Goal: Use online tool/utility

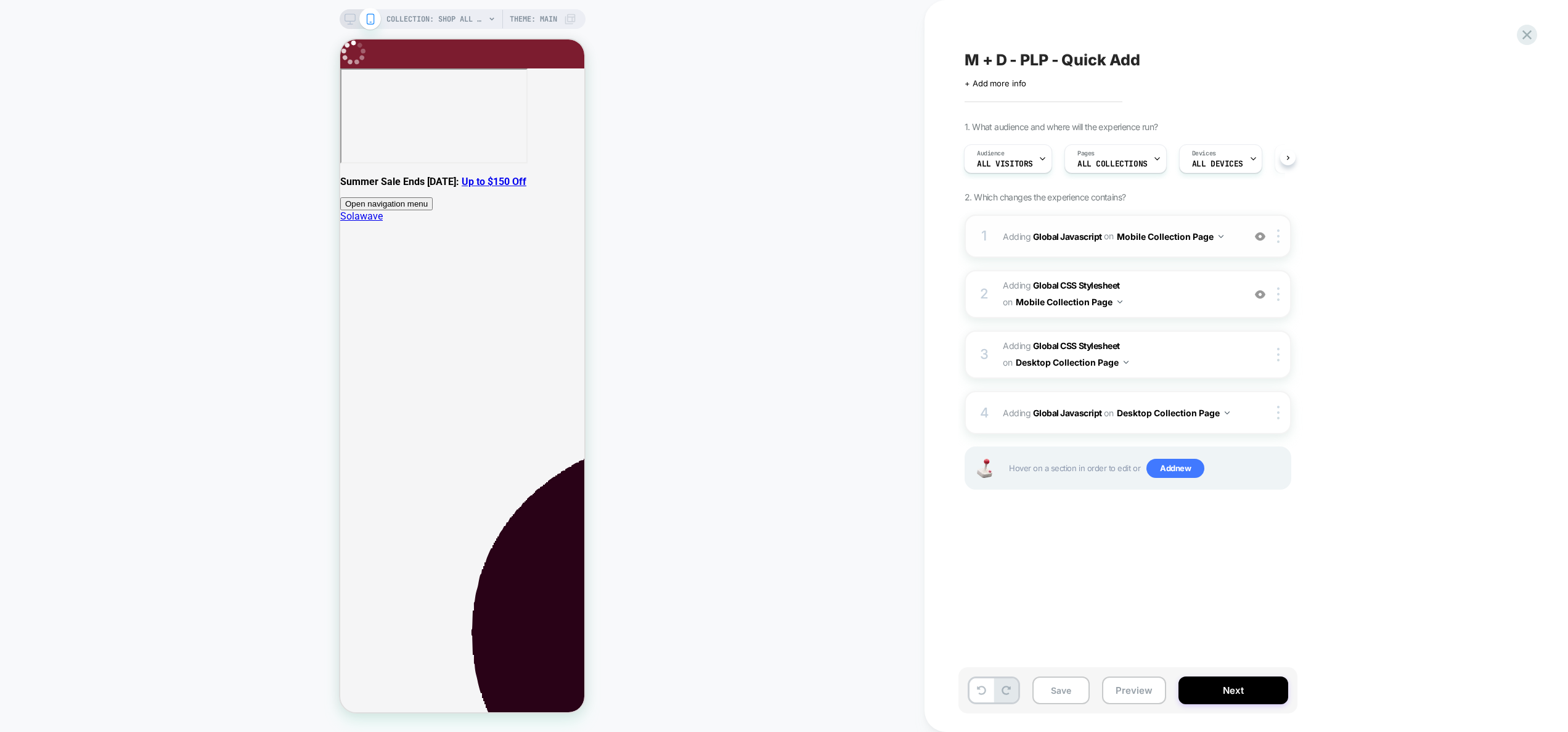
click at [27, 27] on div "1 Adding Global Javascript on Mobile Collection Page Add Before Add After Copy …" at bounding box center [13, 13] width 27 height 27
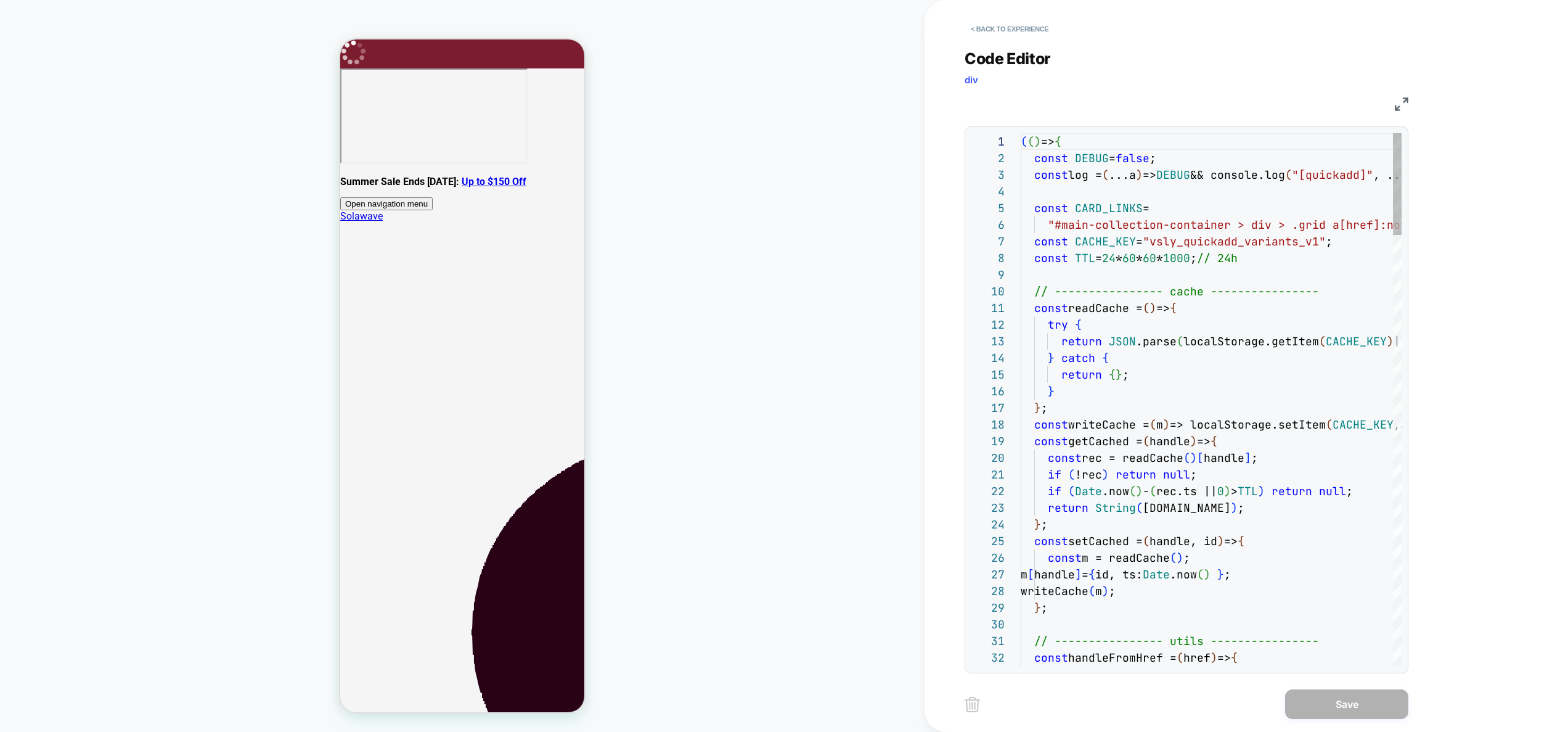
scroll to position [166, 0]
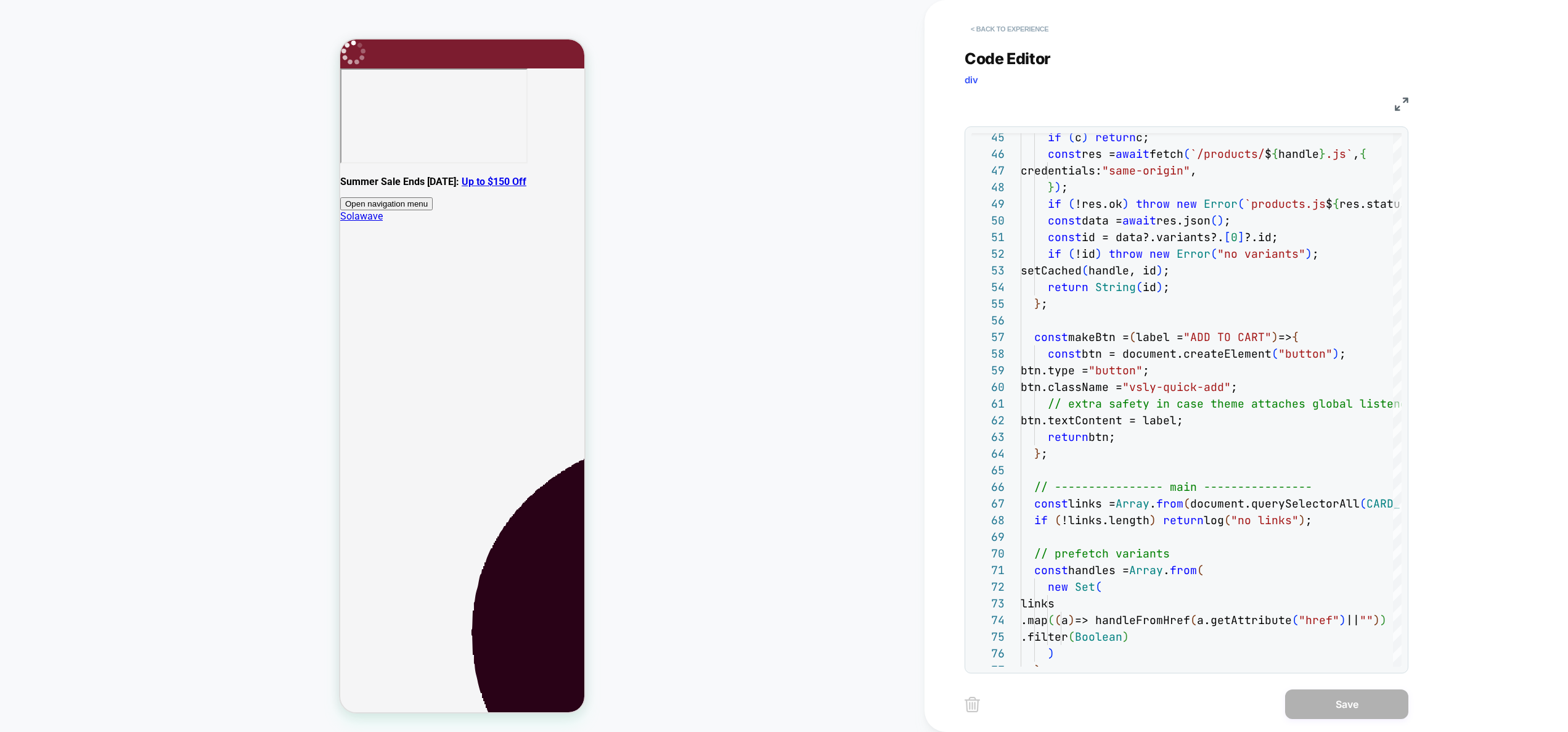
click at [1045, 31] on button "< Back to experience" at bounding box center [1010, 29] width 90 height 20
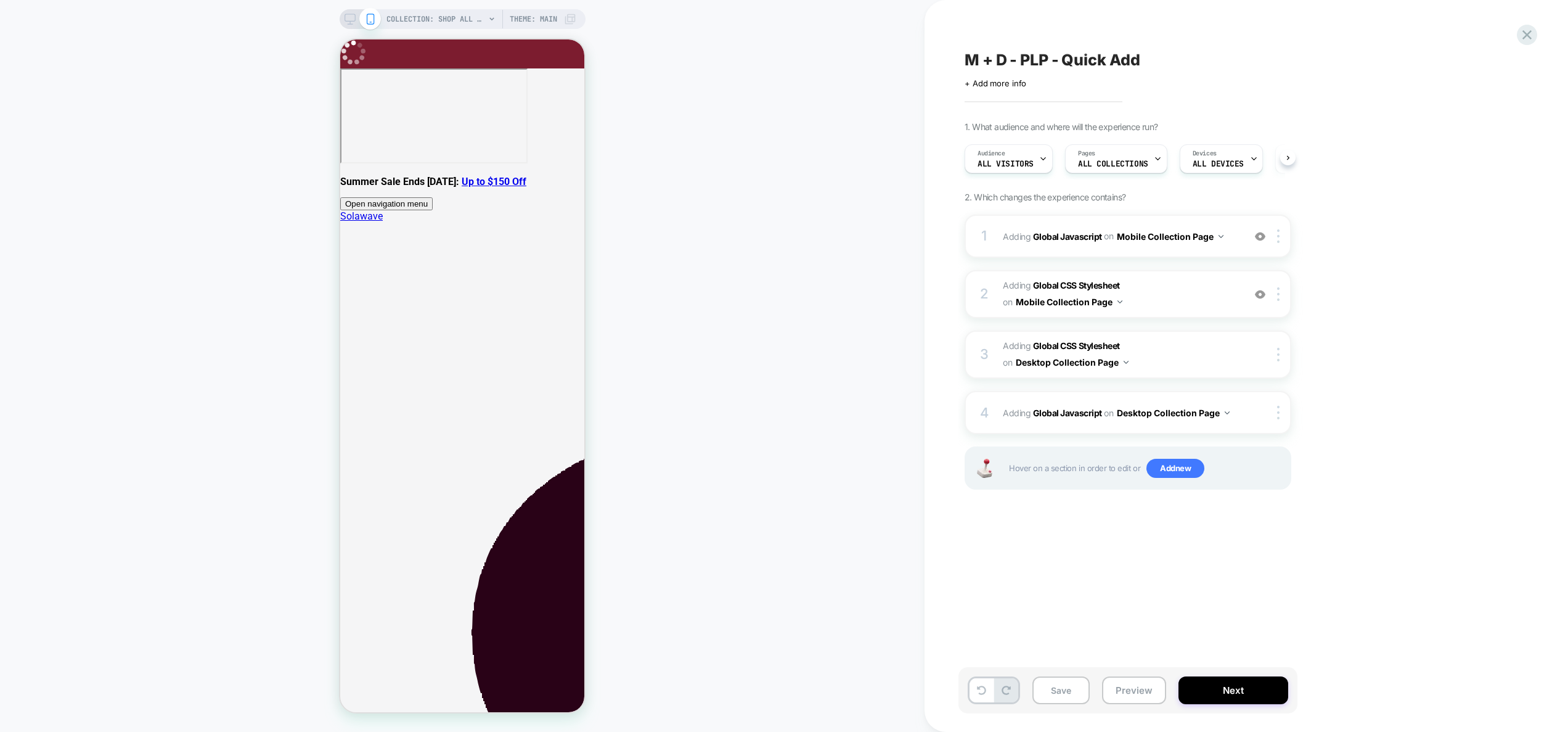
scroll to position [0, 1]
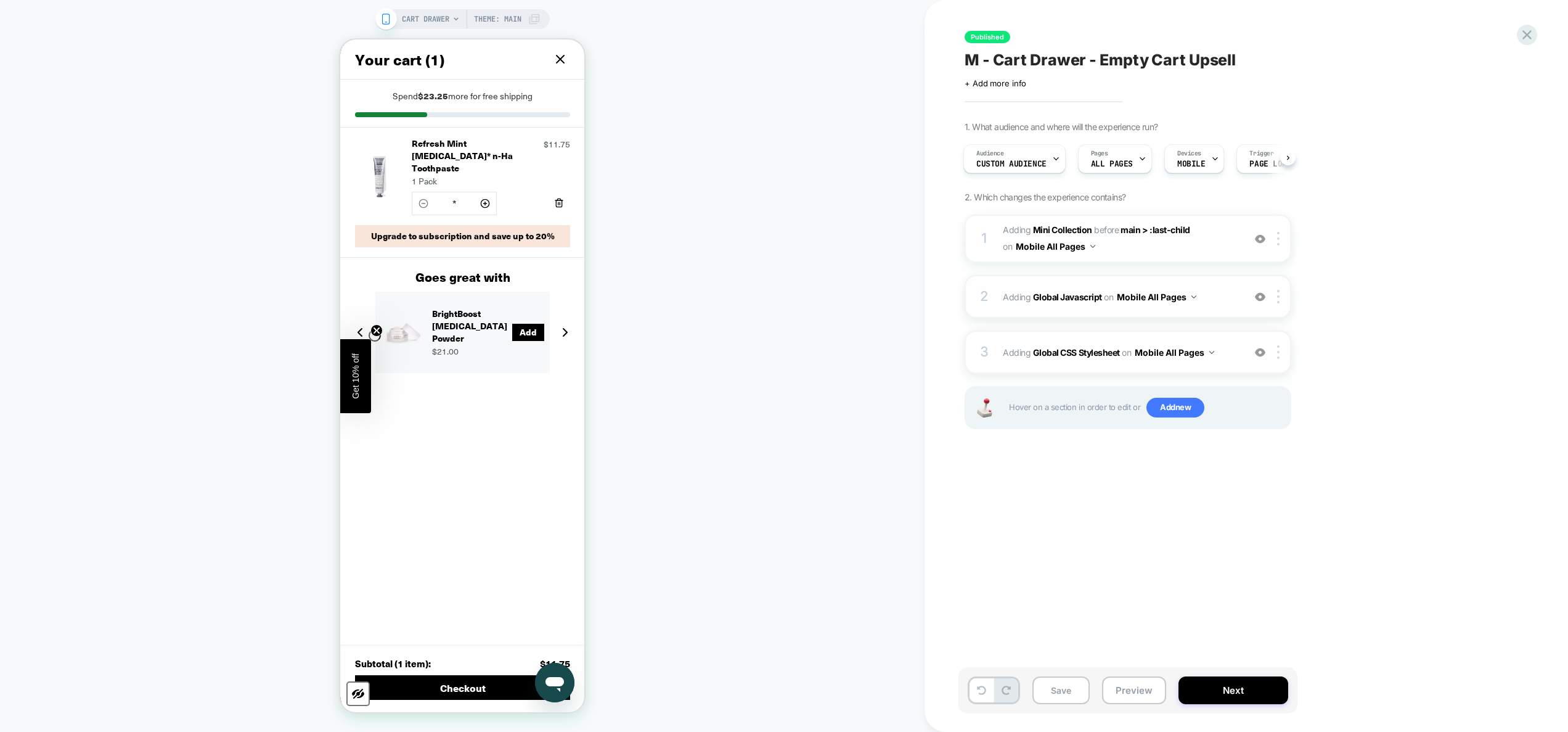
click at [1234, 302] on span "Adding Global Javascript on Mobile All Pages" at bounding box center [1120, 297] width 235 height 18
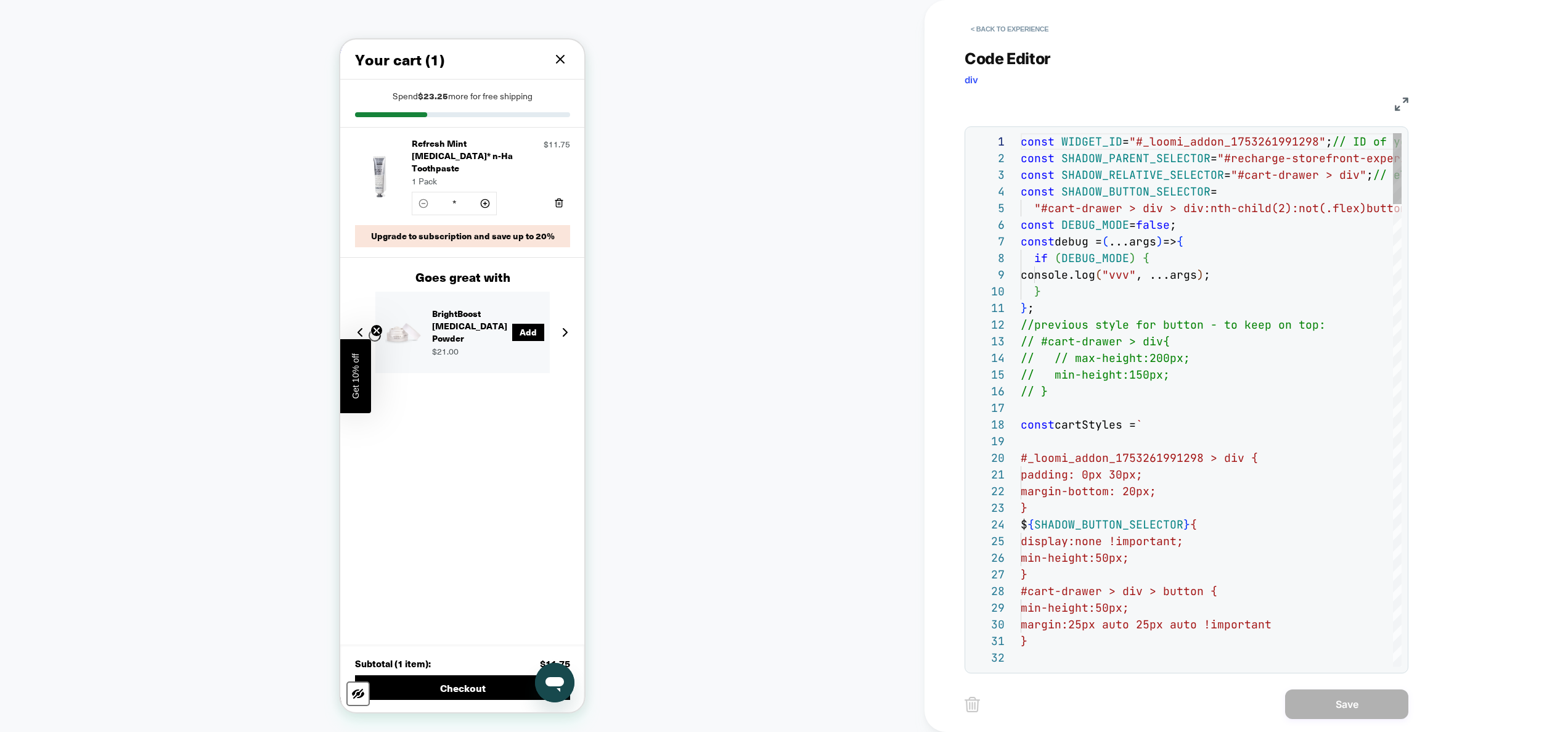
scroll to position [166, 0]
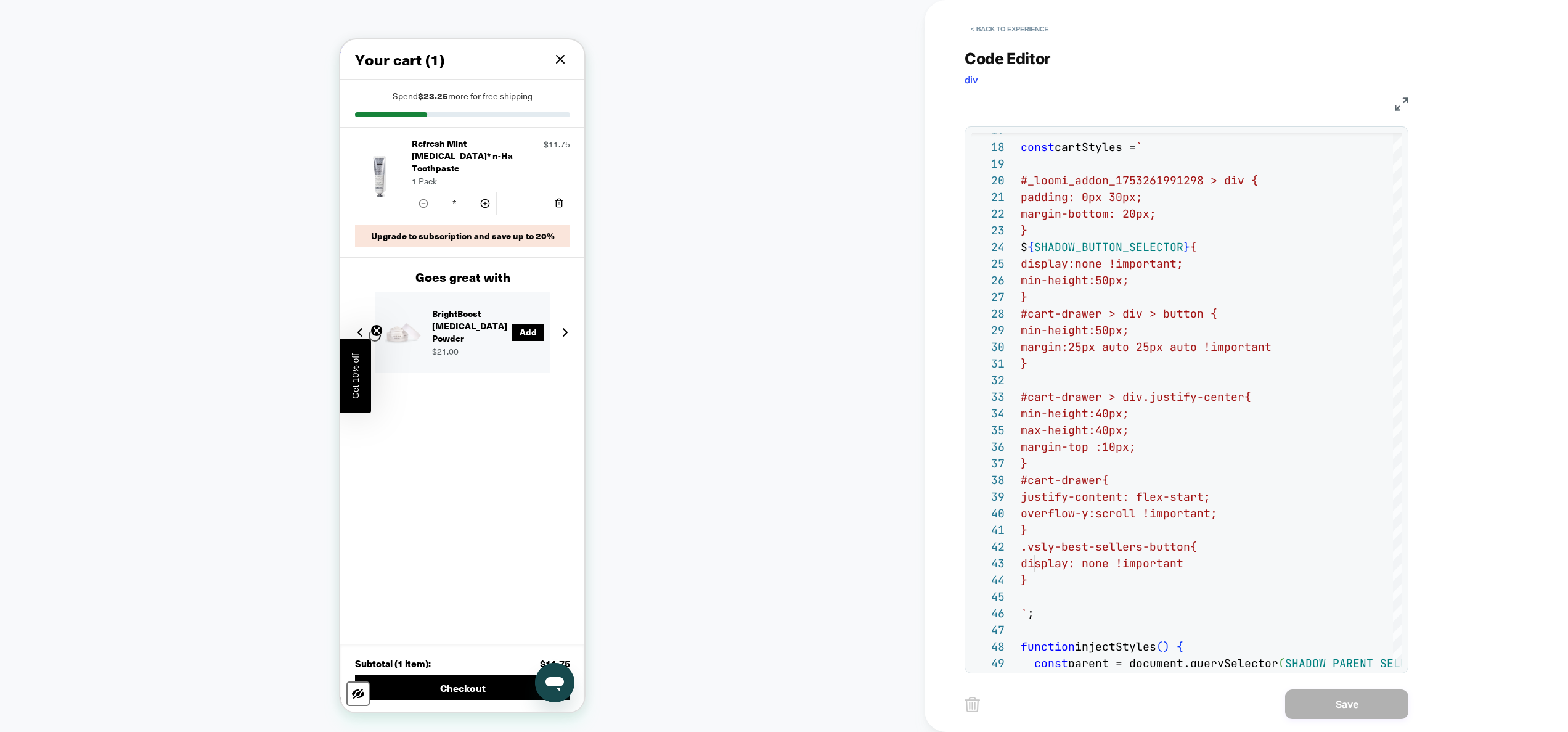
click at [553, 61] on icon at bounding box center [560, 59] width 15 height 15
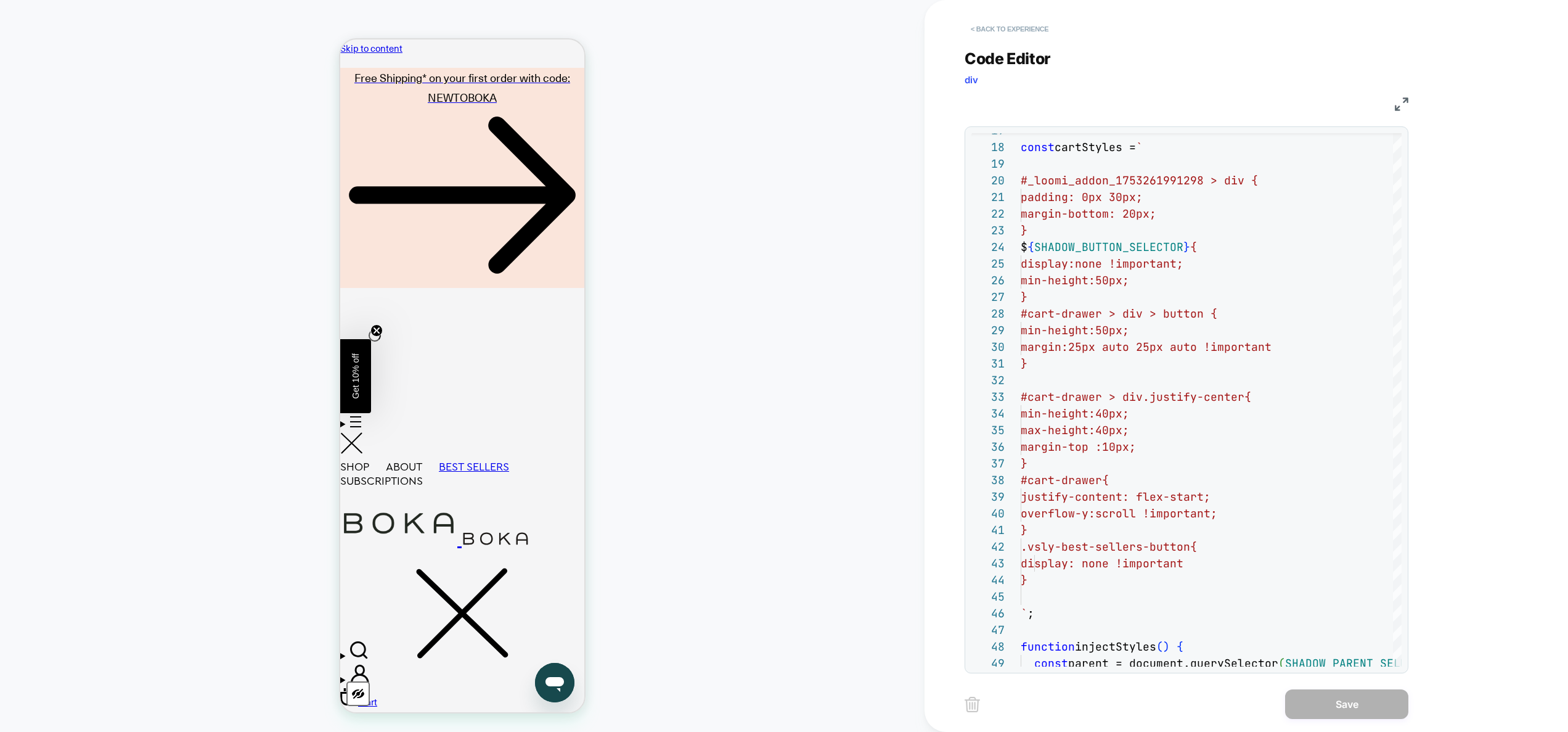
click at [1033, 28] on button "< Back to experience" at bounding box center [1010, 29] width 90 height 20
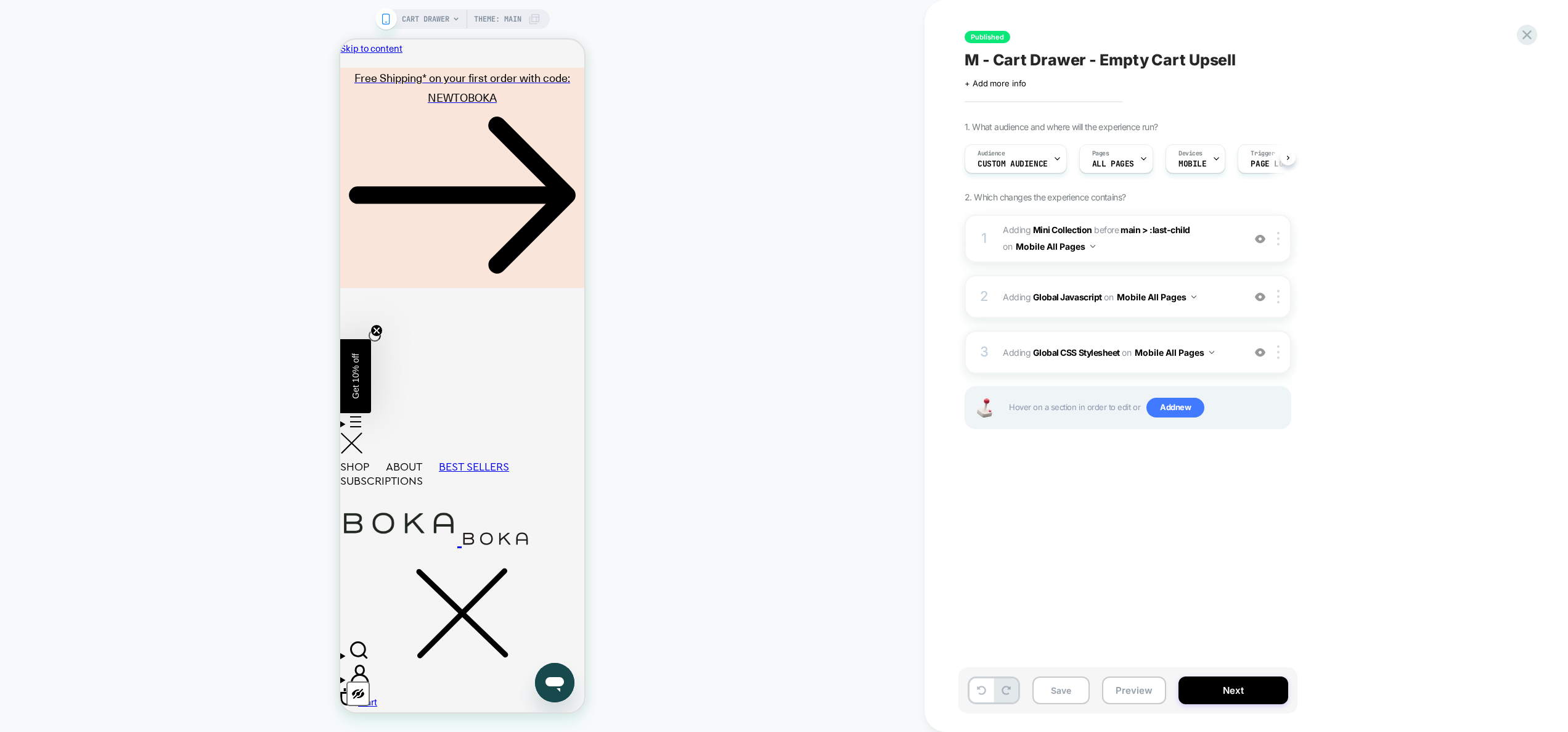
scroll to position [0, 1]
click at [377, 696] on link "Cart" at bounding box center [359, 702] width 37 height 12
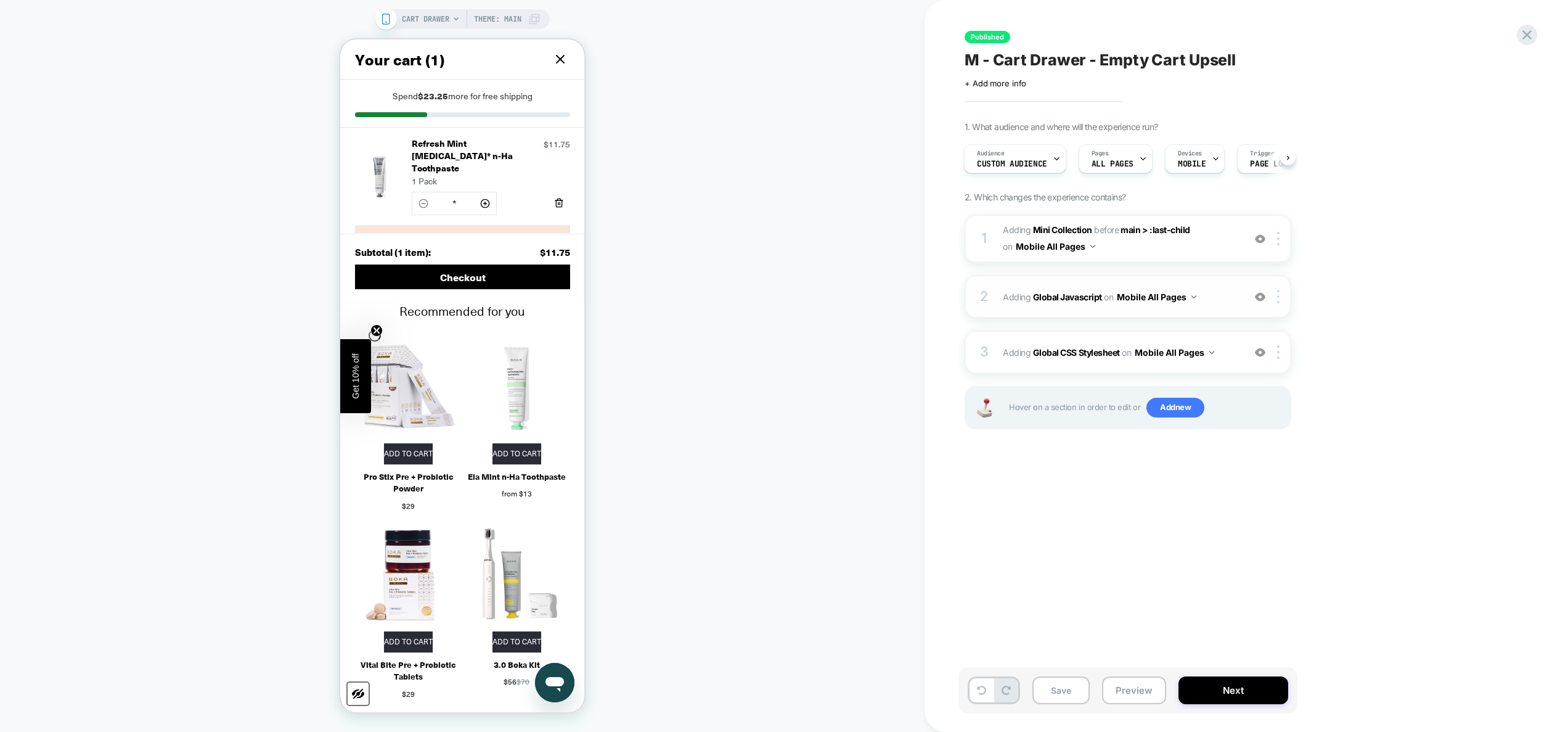
click at [1221, 299] on span "Adding Global Javascript on Mobile All Pages" at bounding box center [1120, 297] width 235 height 18
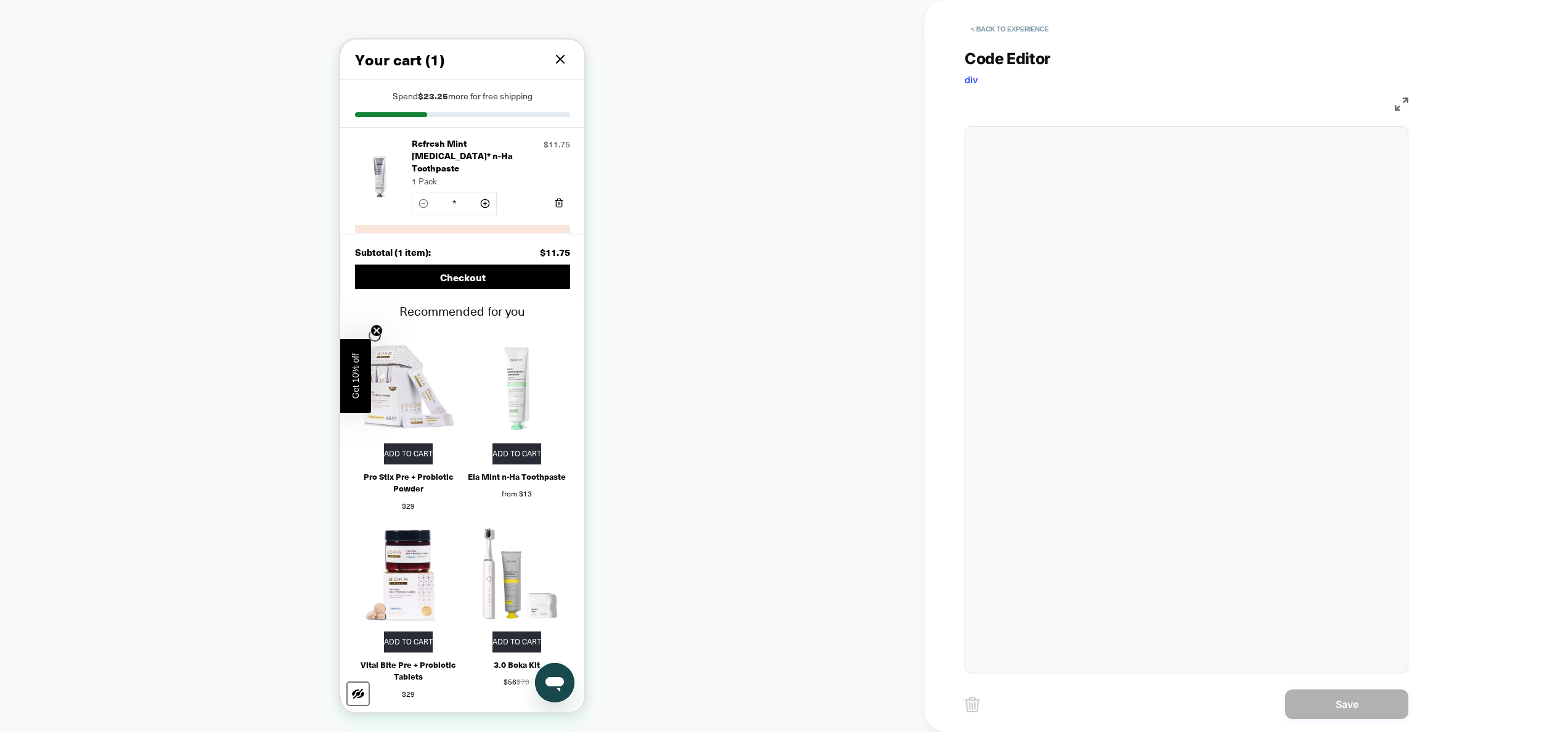
scroll to position [166, 0]
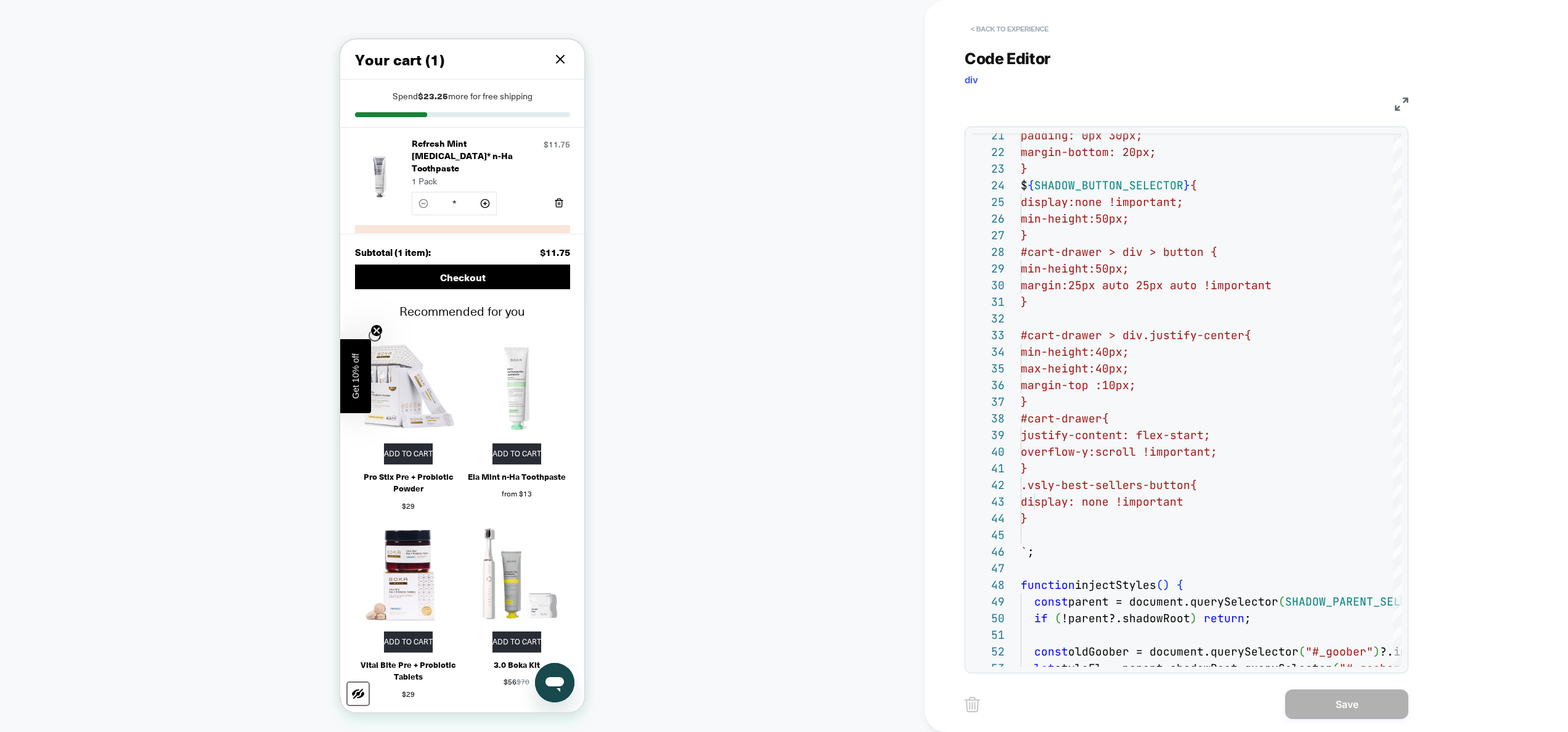
click at [0, 0] on button "< Back to experience" at bounding box center [0, 0] width 0 height 0
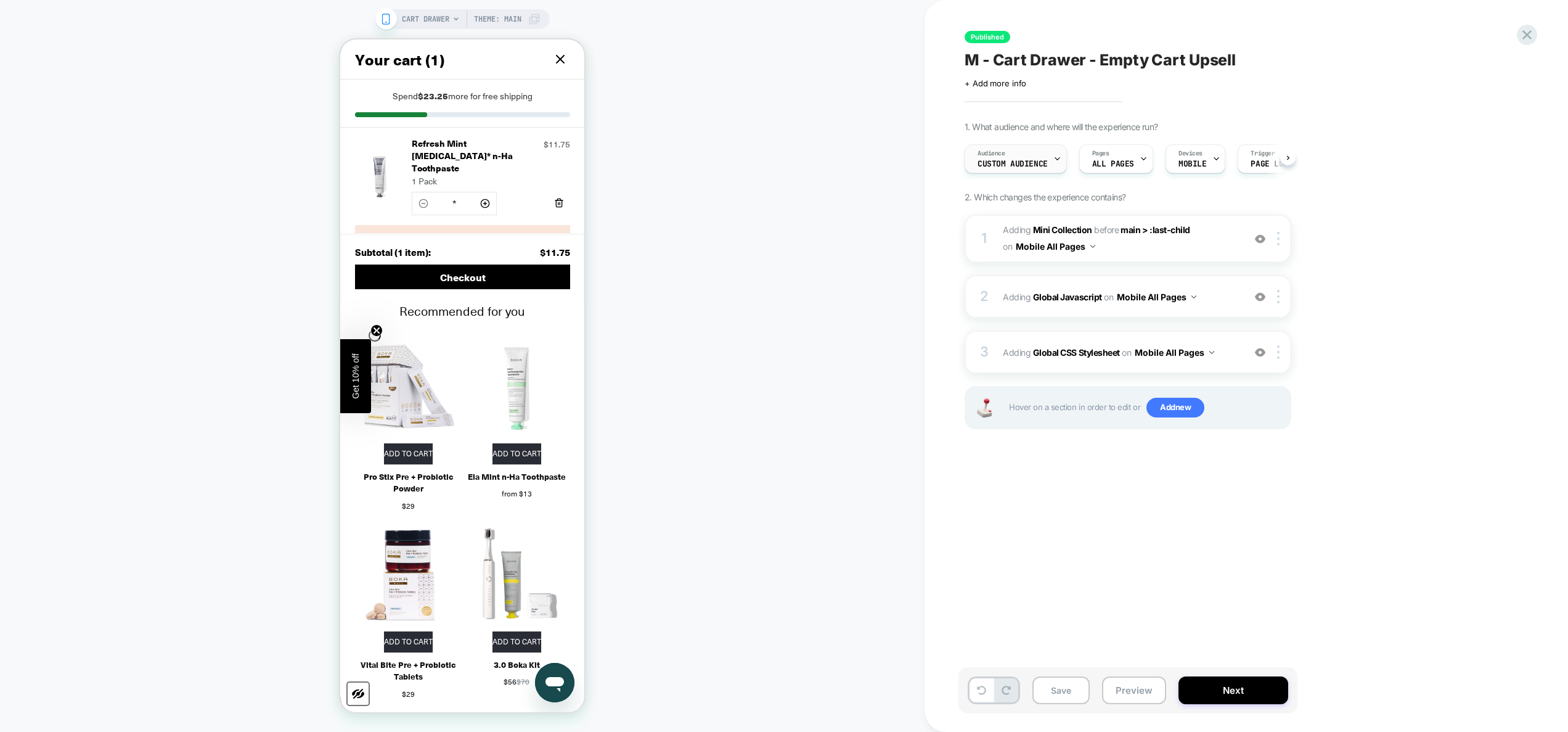
scroll to position [0, 1]
click at [1236, 348] on span "Adding Global CSS Stylesheet on Mobile All Pages" at bounding box center [1120, 352] width 235 height 18
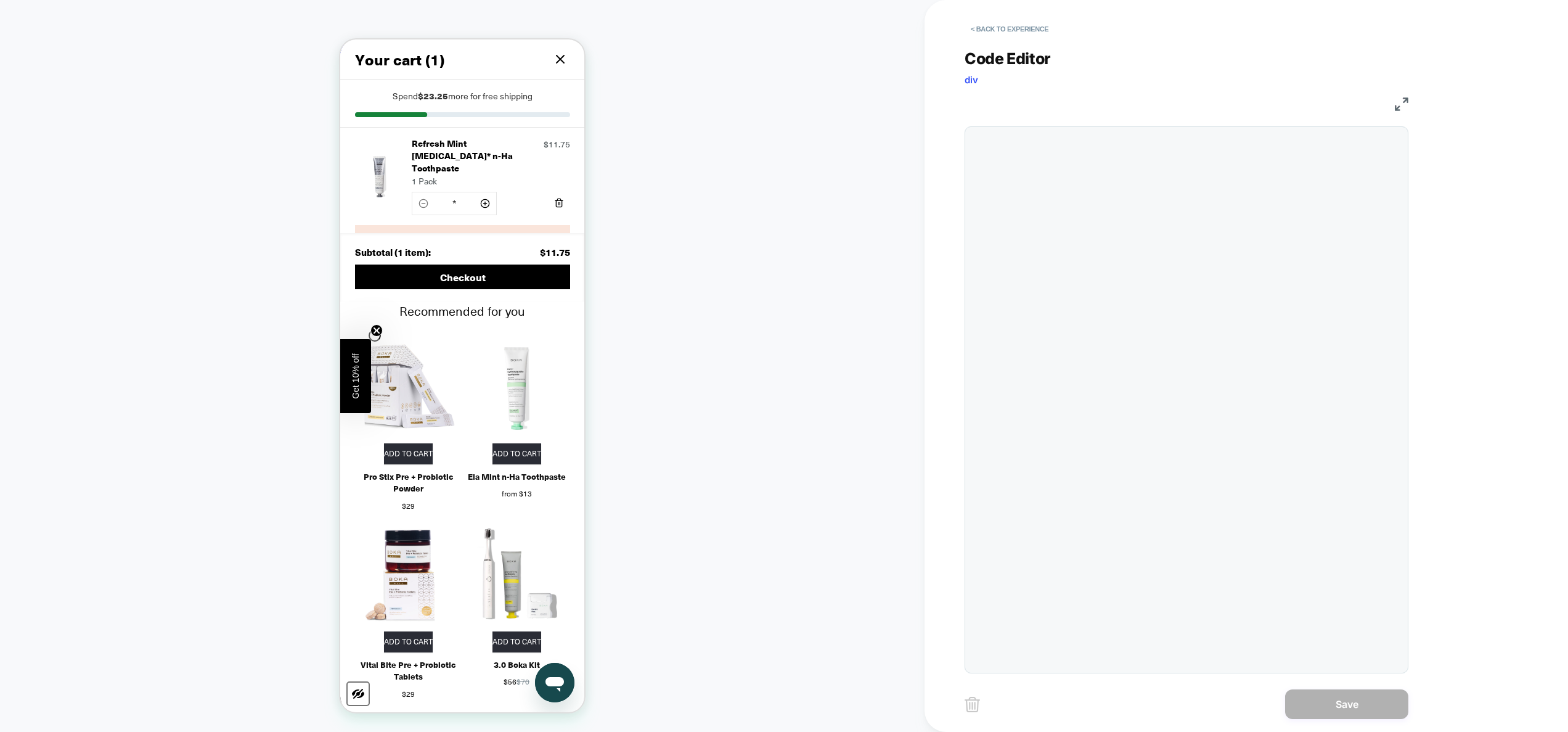
scroll to position [50, 0]
click at [1022, 31] on button "< Back to experience" at bounding box center [1010, 29] width 90 height 20
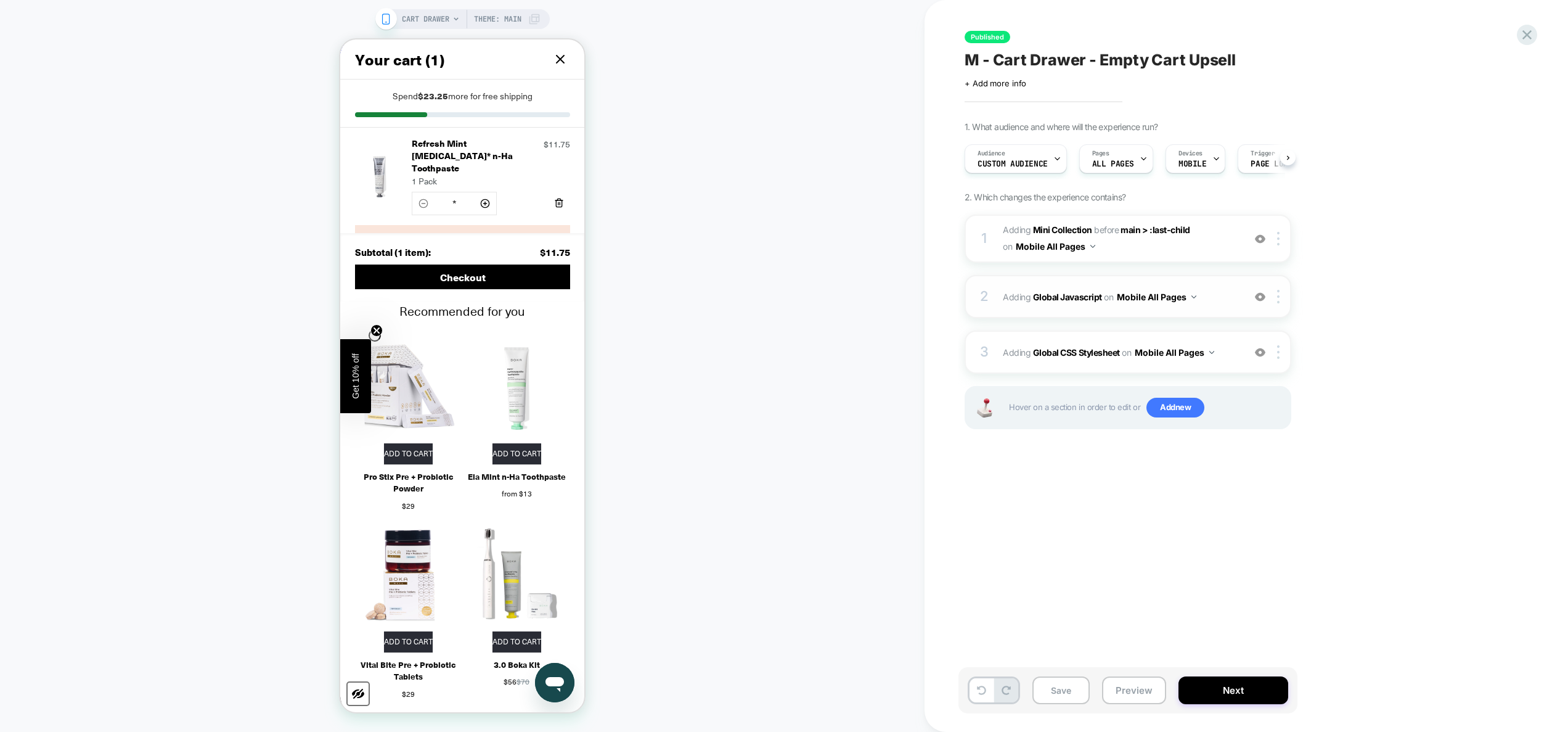
scroll to position [0, 1]
click at [1219, 298] on span "Adding Global Javascript on Mobile All Pages" at bounding box center [1120, 297] width 235 height 18
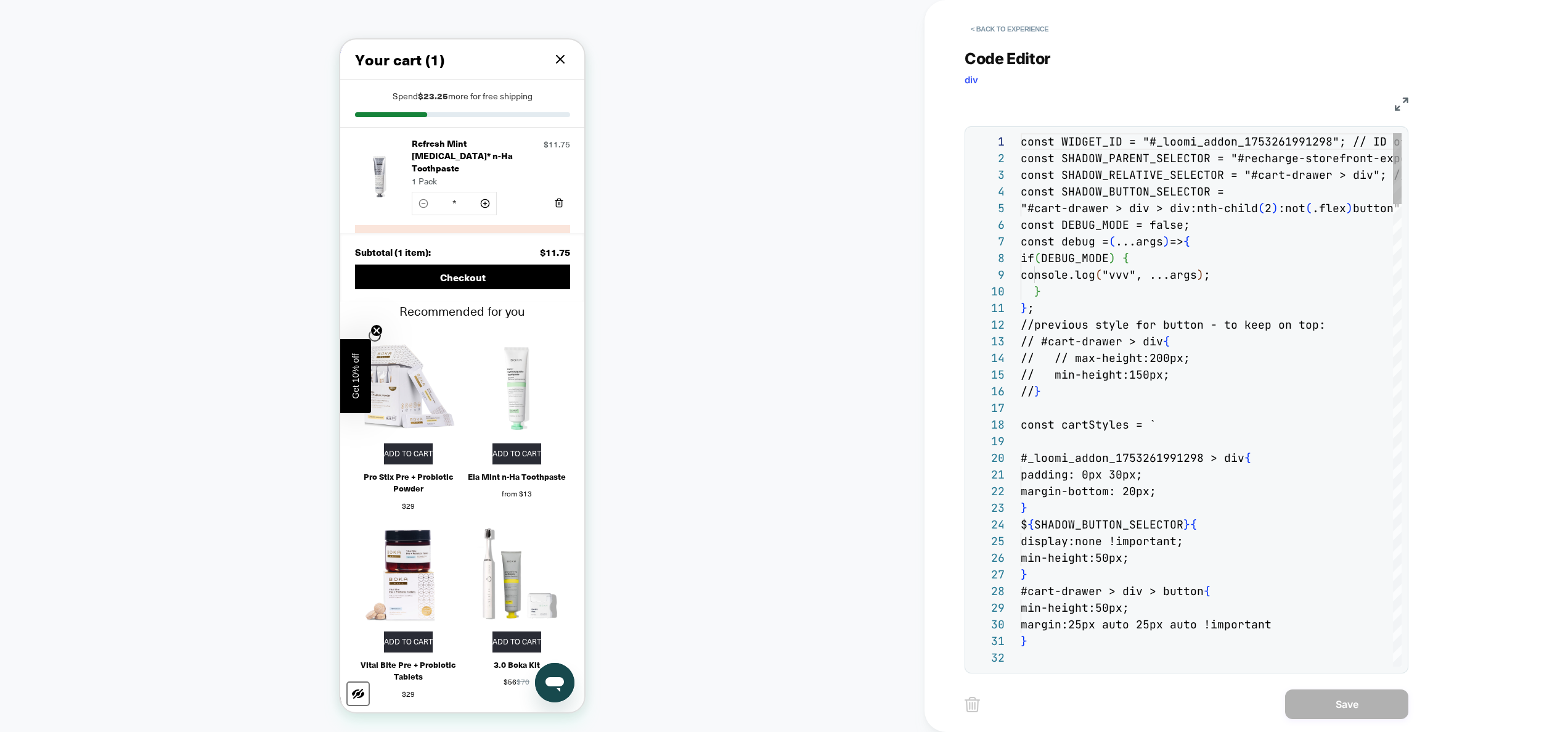
scroll to position [166, 0]
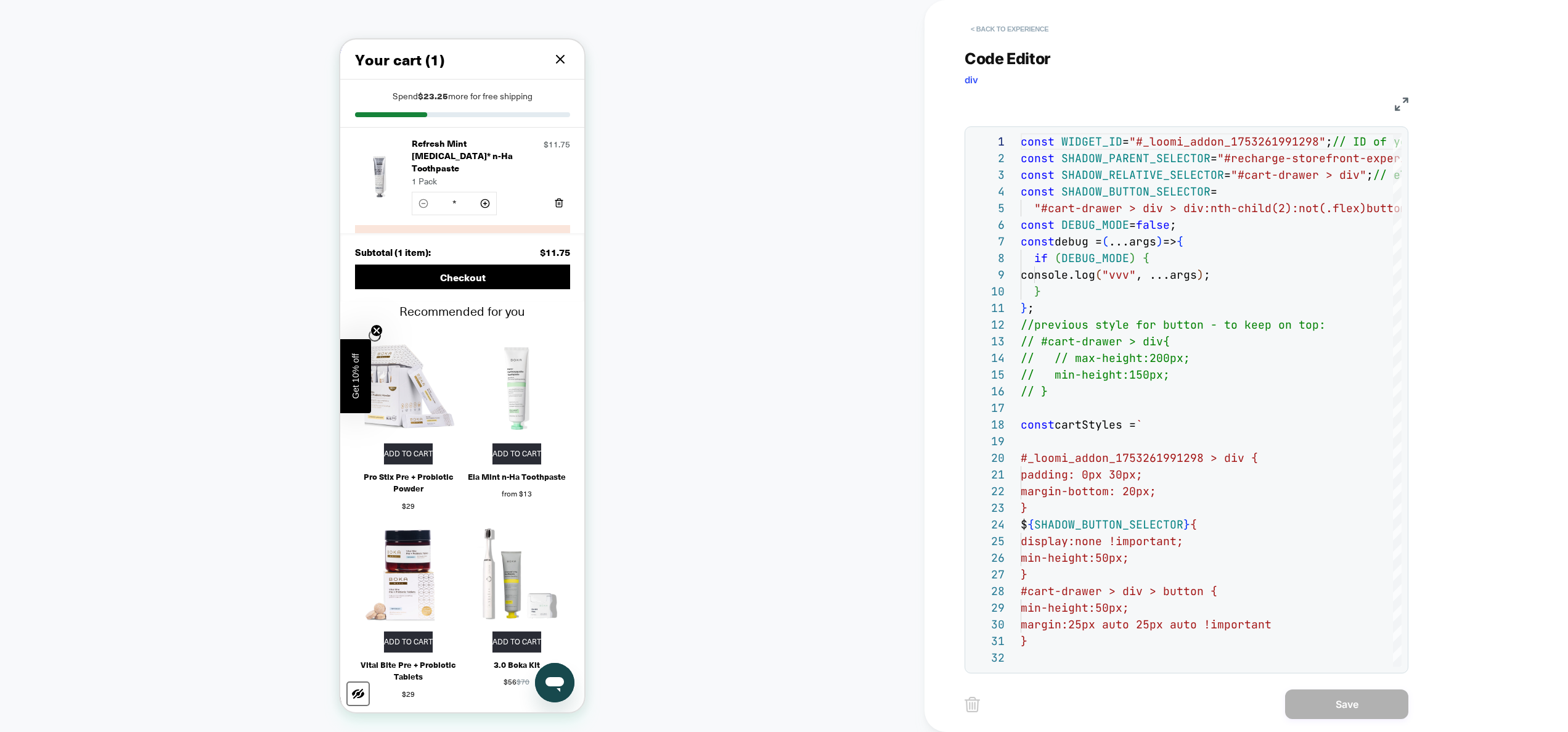
click at [1007, 27] on button "< Back to experience" at bounding box center [1010, 29] width 90 height 20
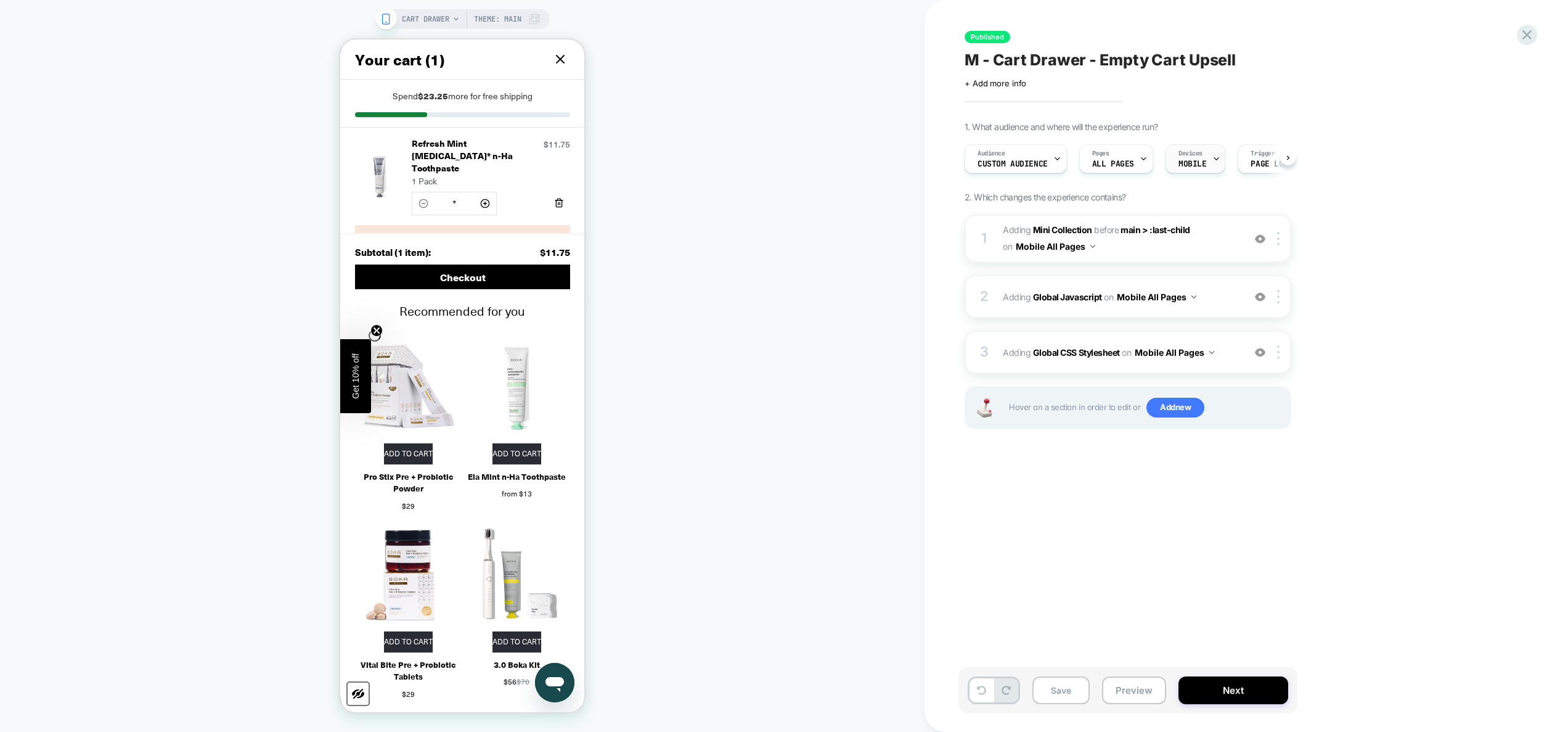
scroll to position [0, 1]
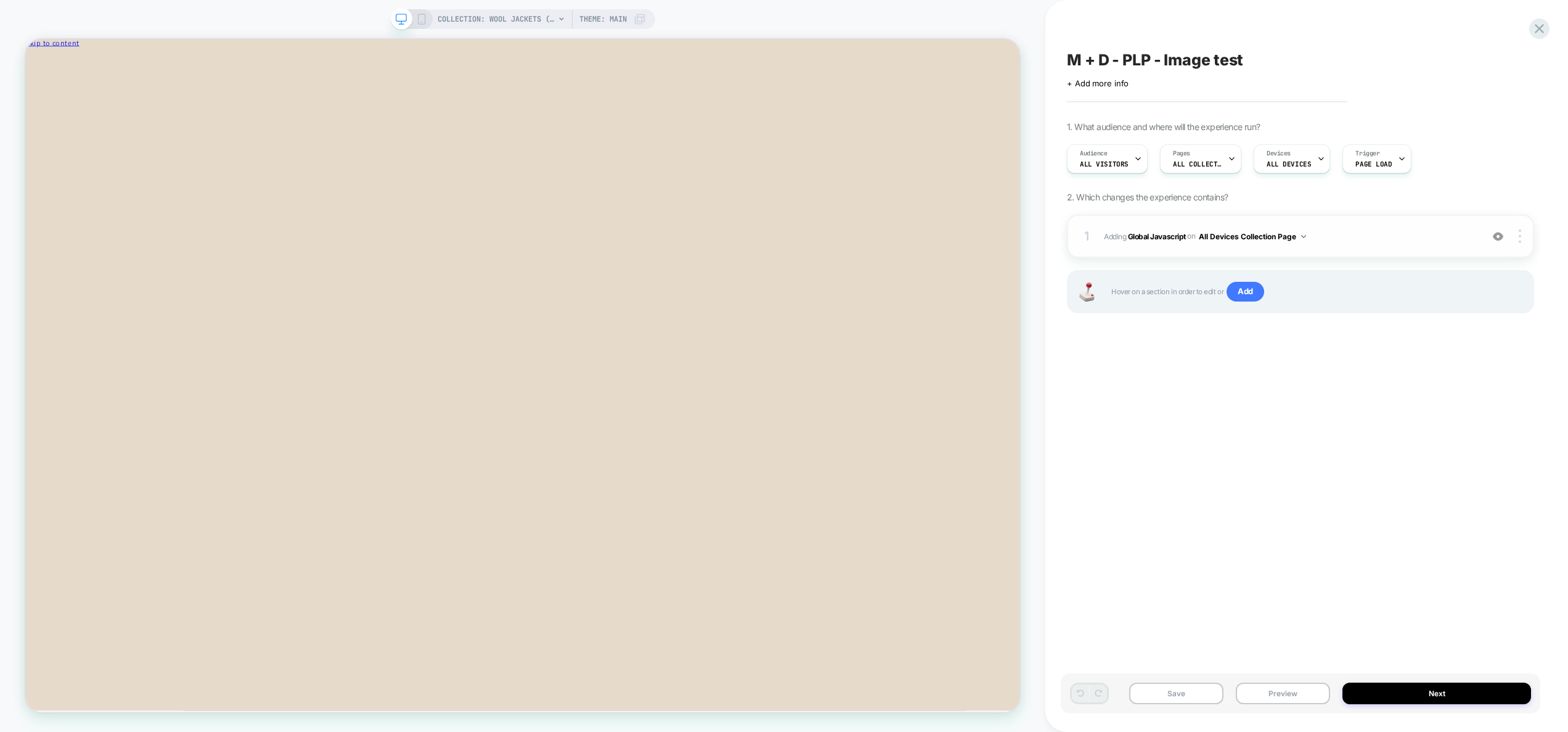
click at [1368, 225] on div "1 Adding Global Javascript on All Devices Collection Page Add Before Add After …" at bounding box center [1301, 236] width 467 height 43
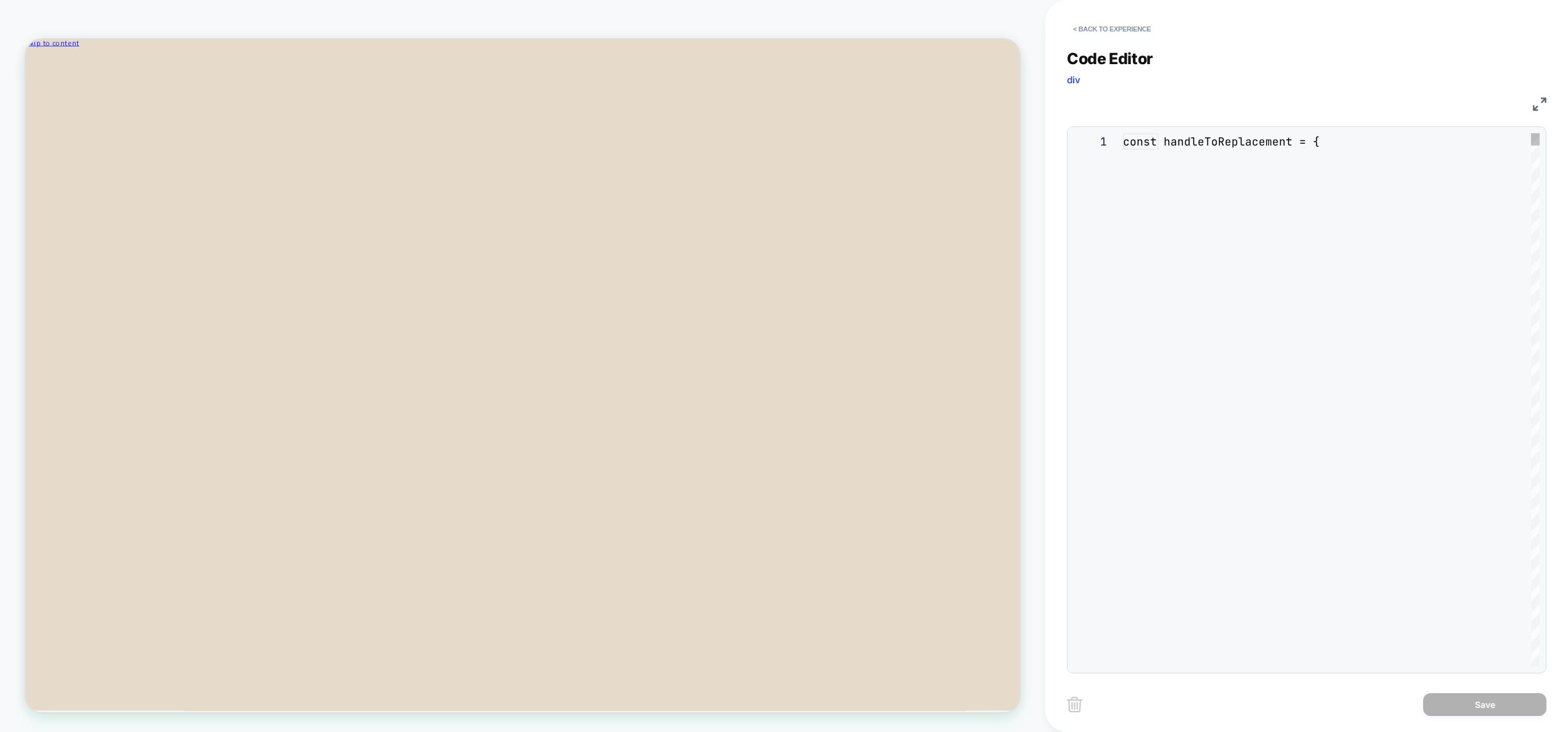
scroll to position [100, 0]
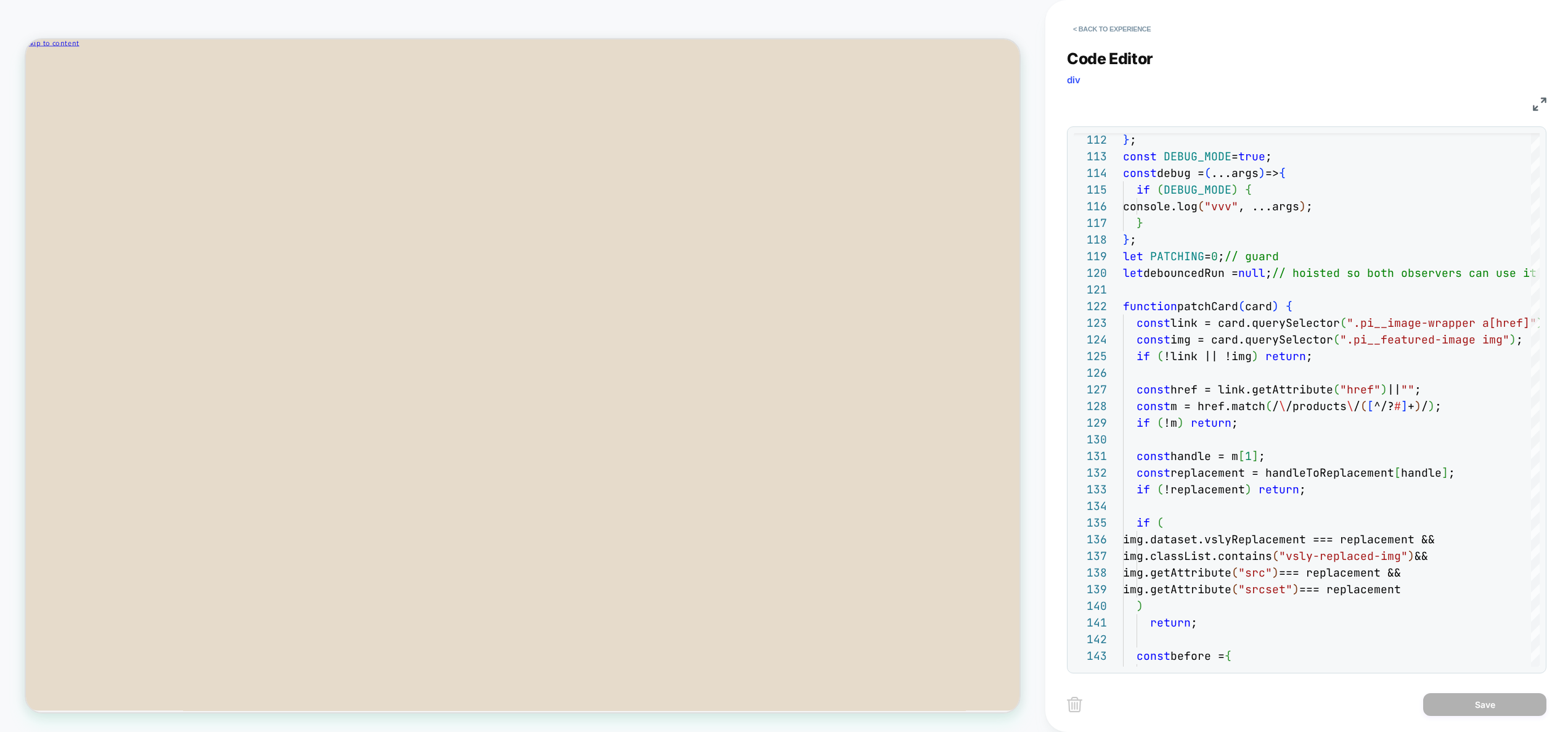
click at [1541, 109] on img at bounding box center [1539, 104] width 14 height 14
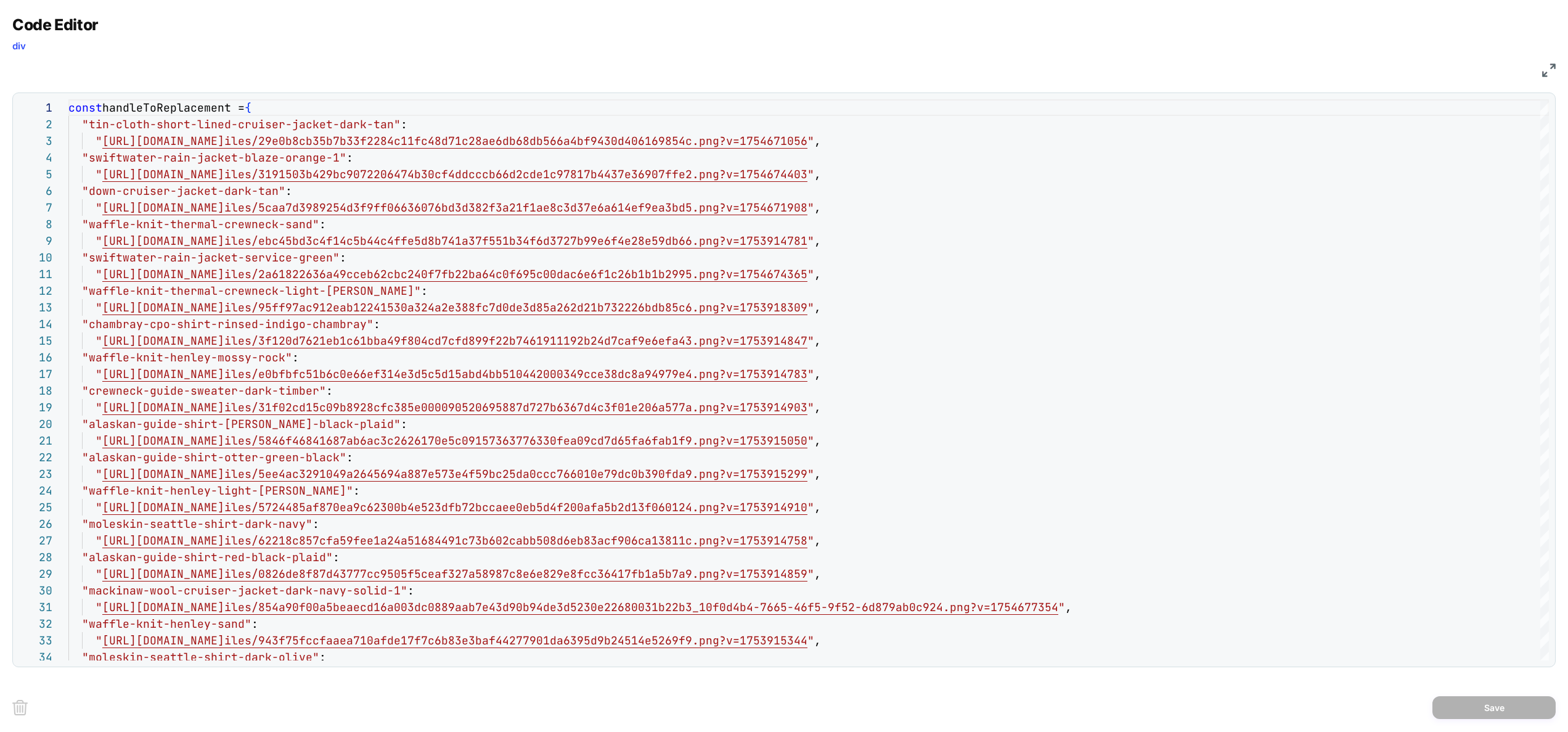
click at [1543, 70] on img at bounding box center [1549, 70] width 14 height 14
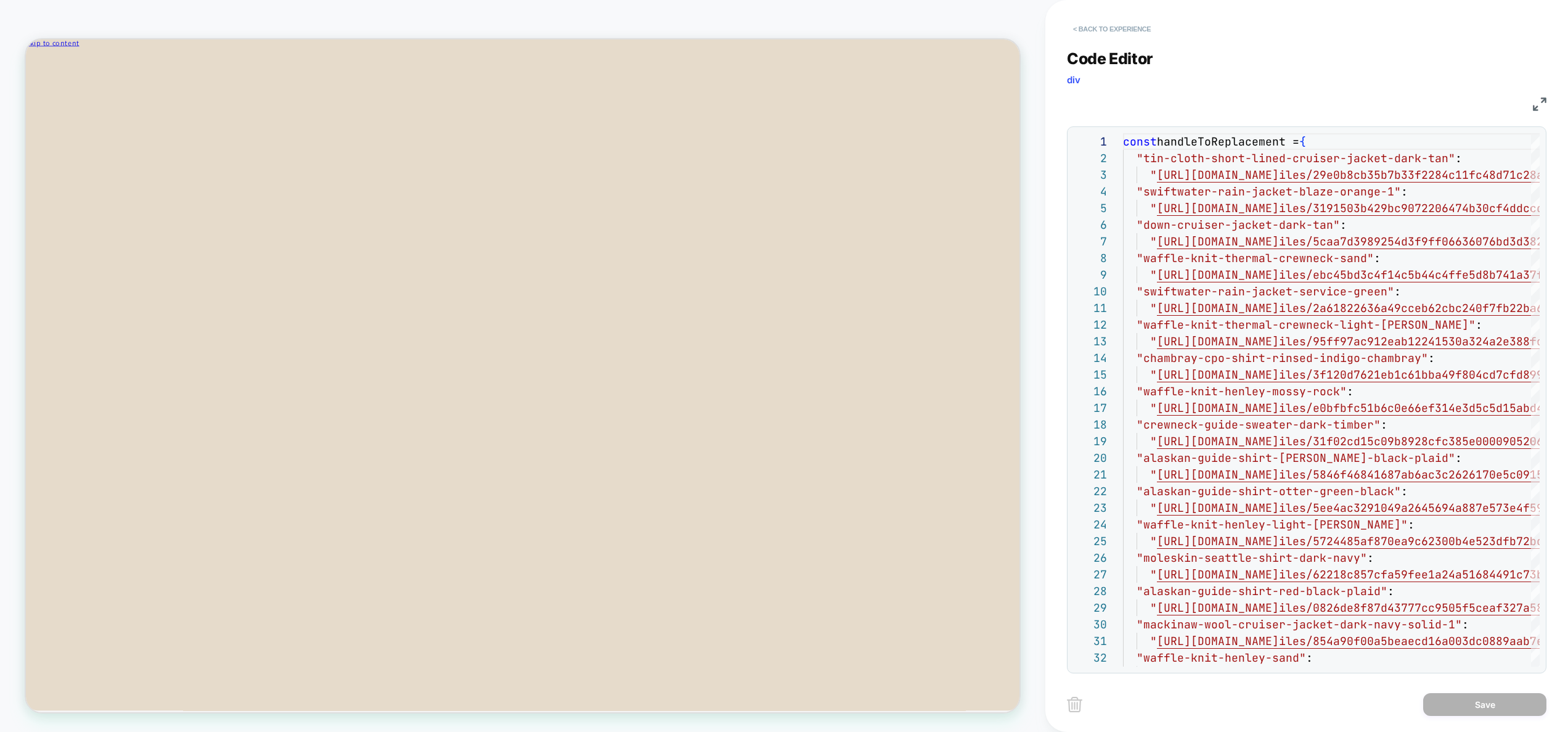
click at [1133, 25] on button "< Back to experience" at bounding box center [1112, 29] width 90 height 20
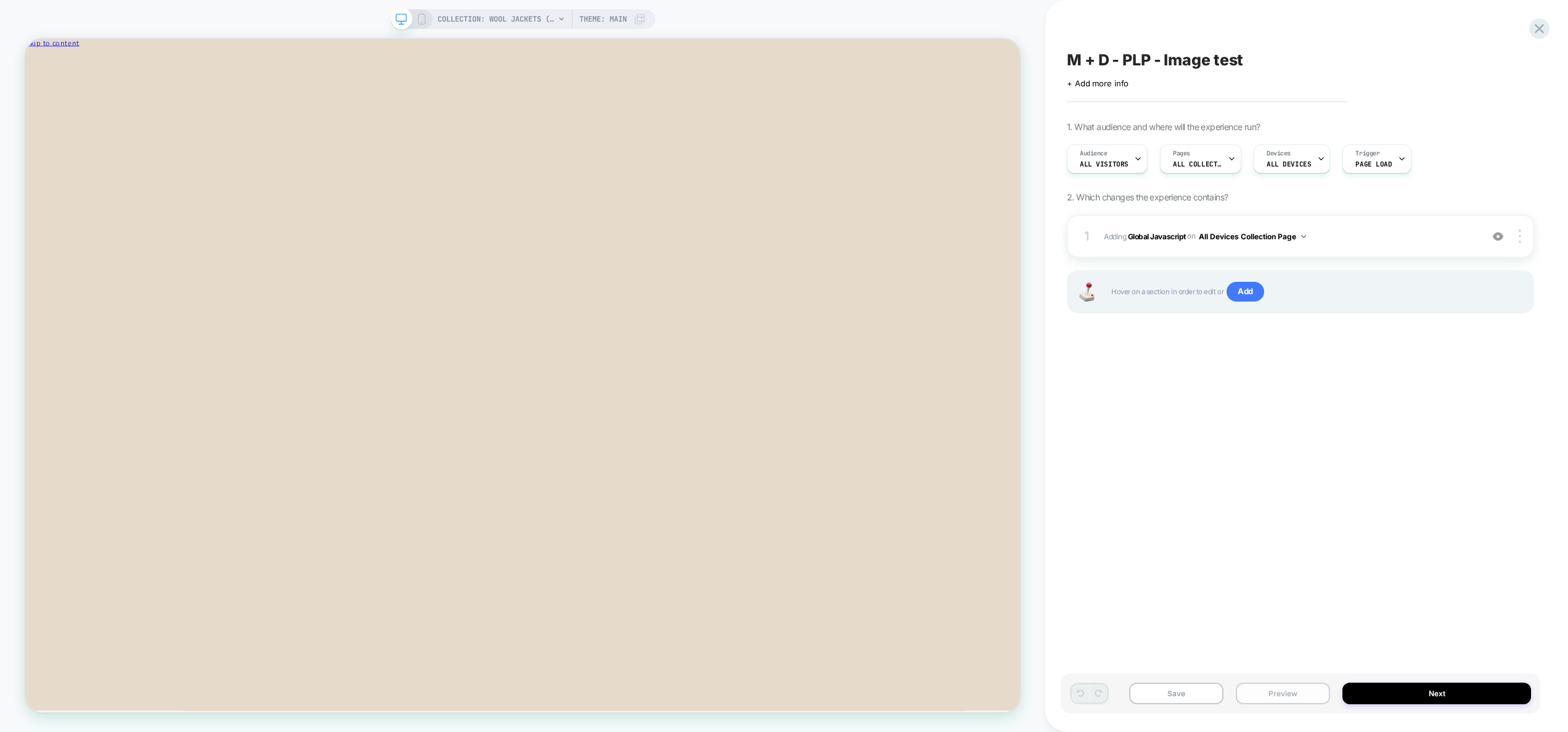
click at [1279, 695] on button "Preview" at bounding box center [1283, 694] width 95 height 22
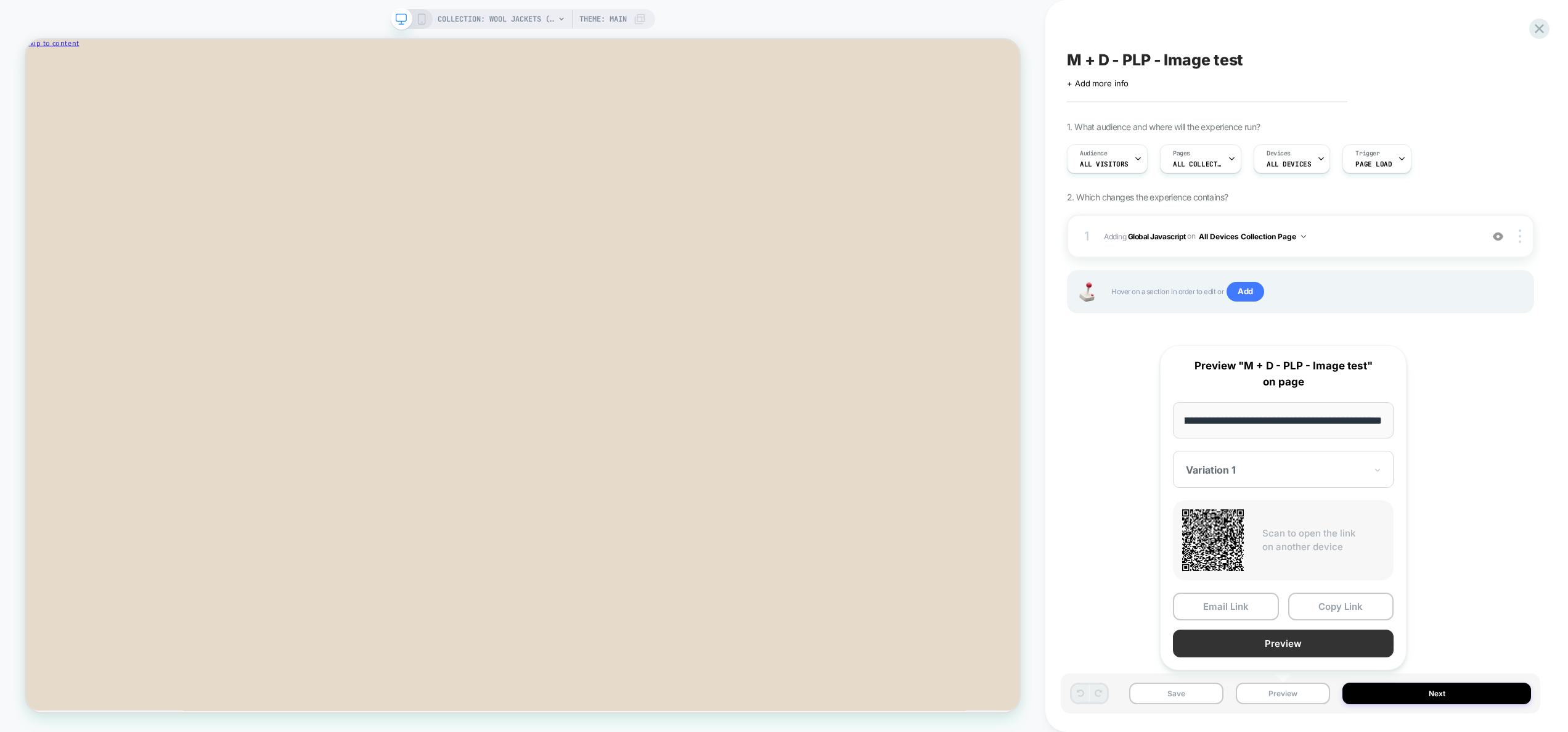
scroll to position [0, 0]
click at [1272, 652] on button "Preview" at bounding box center [1283, 643] width 220 height 28
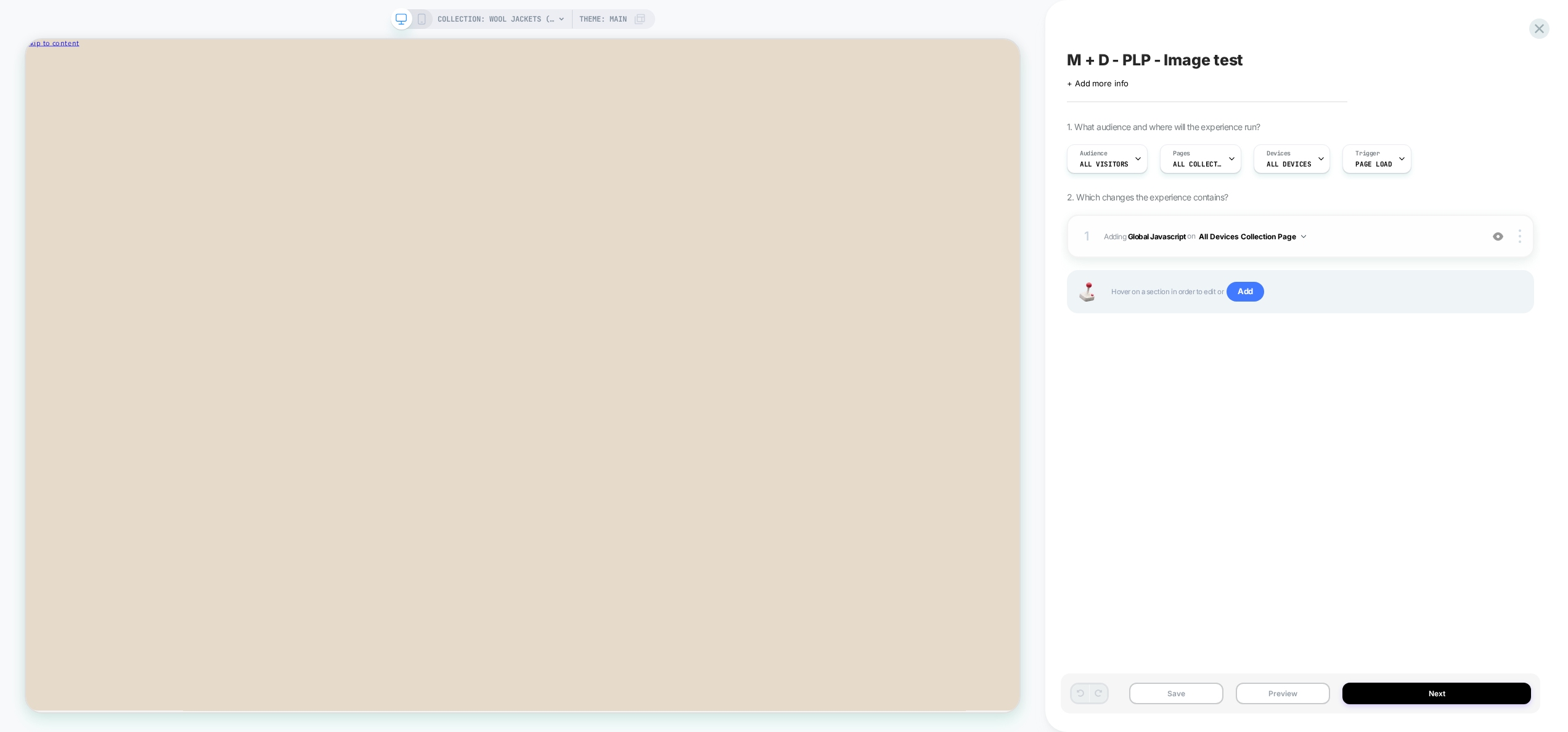
click at [1361, 224] on div "1 Adding Global Javascript on All Devices Collection Page Add Before Add After …" at bounding box center [1301, 236] width 467 height 43
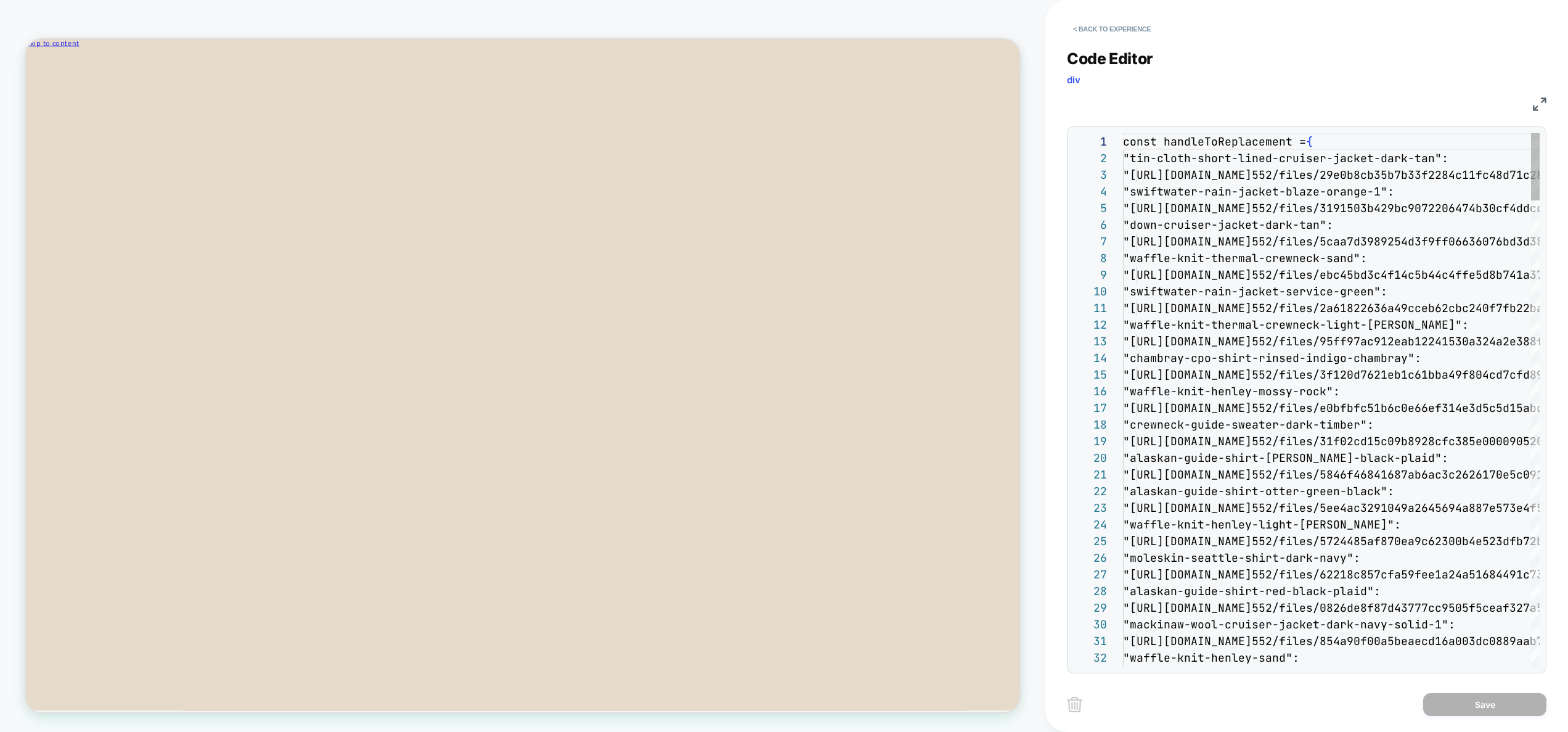
scroll to position [100, 0]
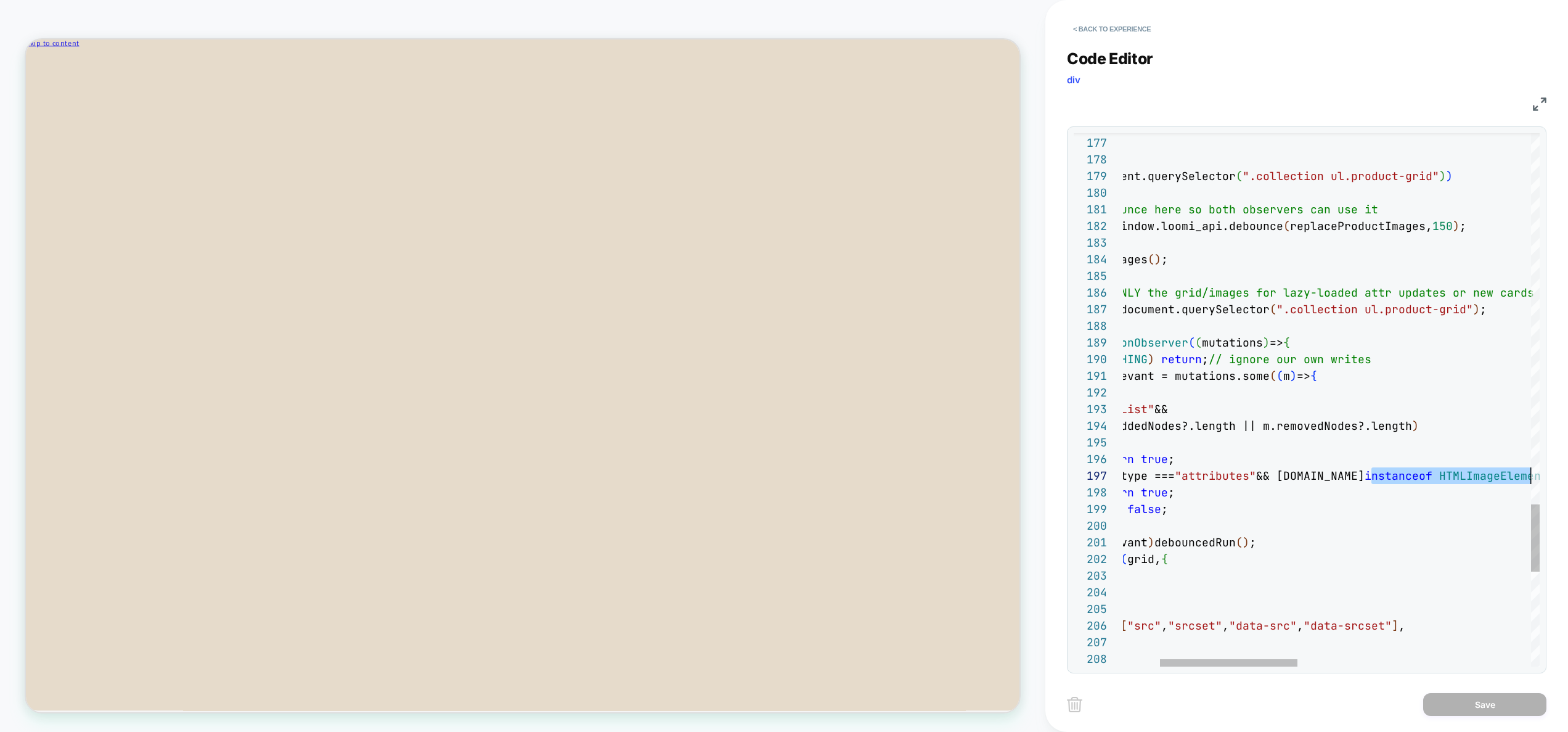
drag, startPoint x: 1480, startPoint y: 475, endPoint x: 1562, endPoint y: 481, distance: 82.2
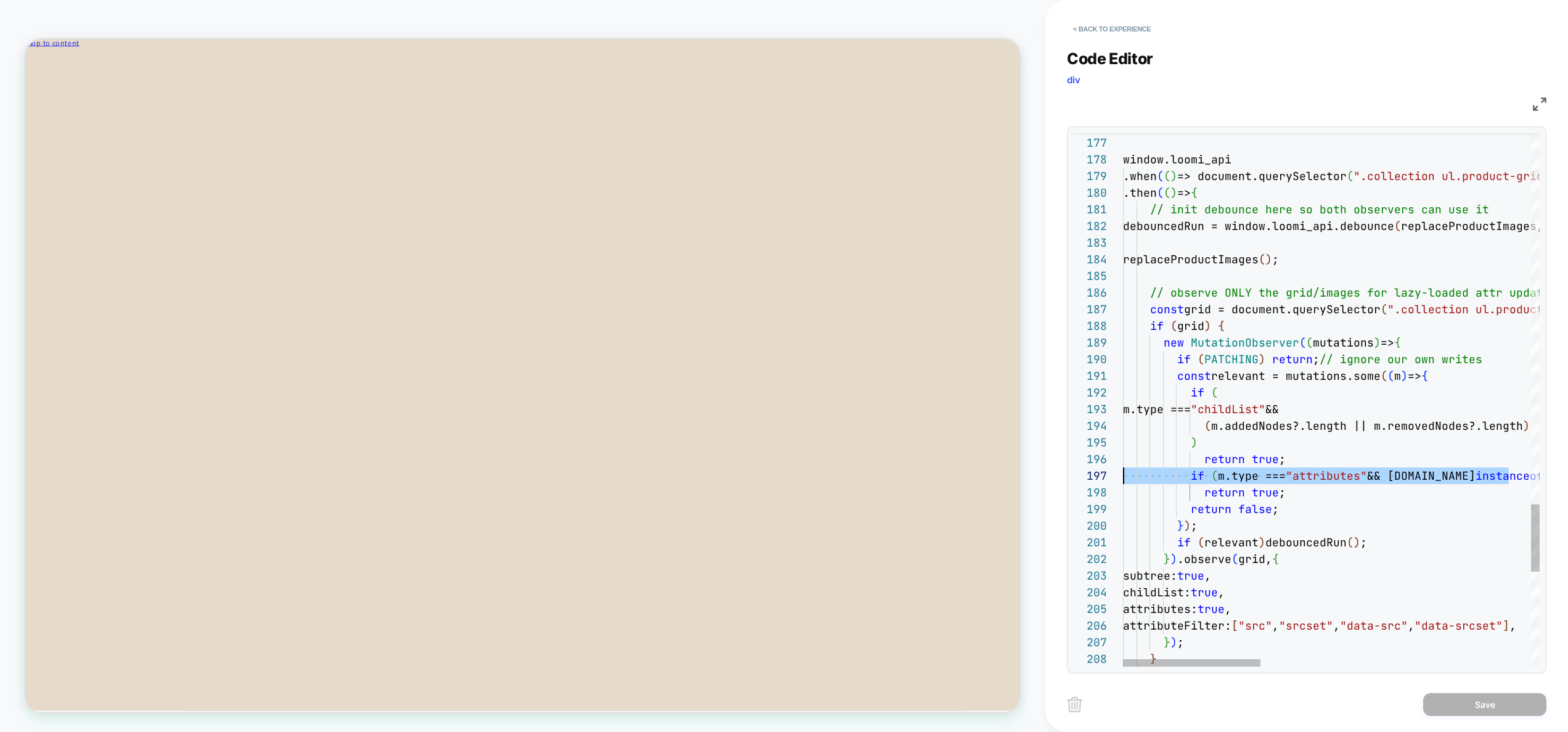
scroll to position [100, 153]
drag, startPoint x: 1400, startPoint y: 478, endPoint x: 1301, endPoint y: 484, distance: 99.2
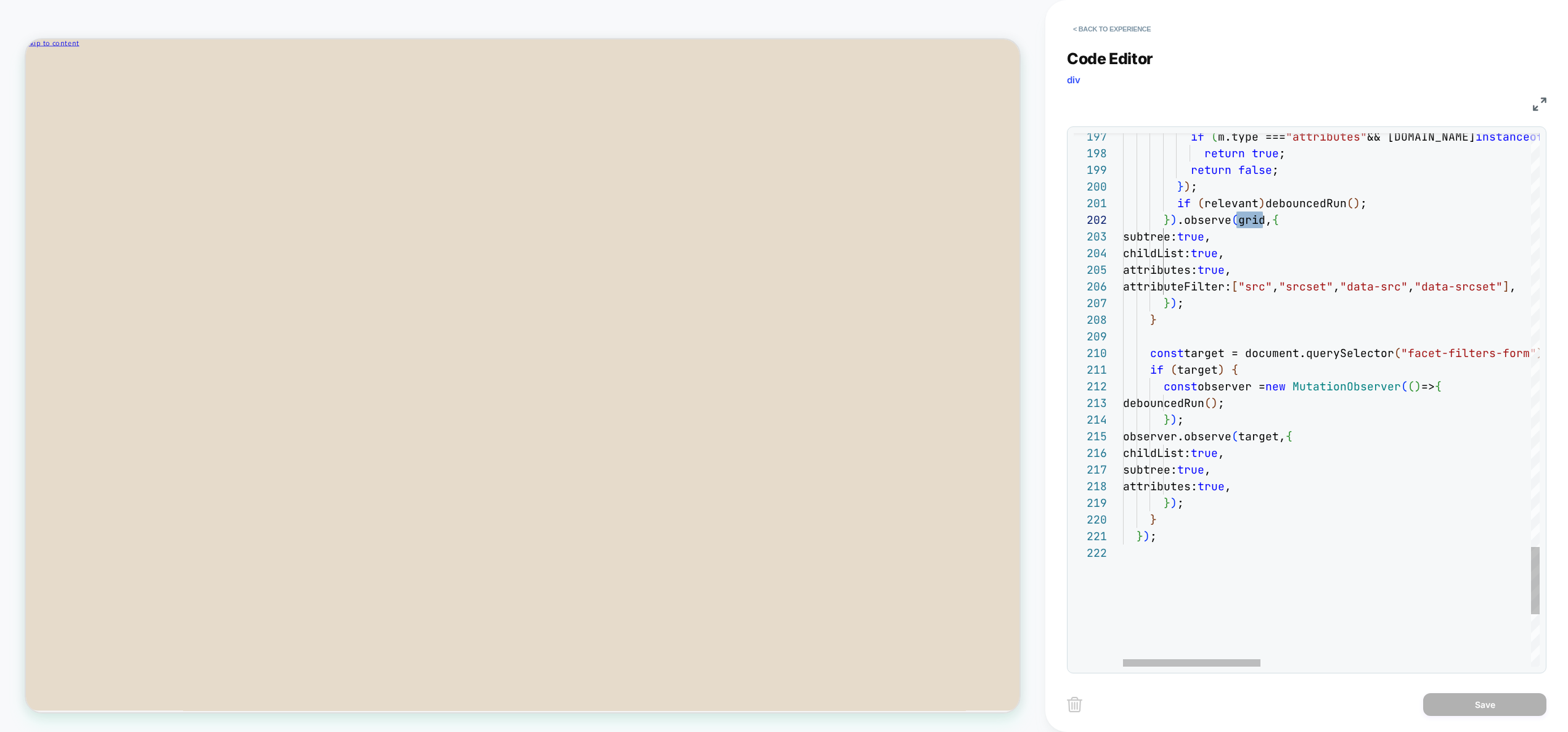
type textarea "**********"
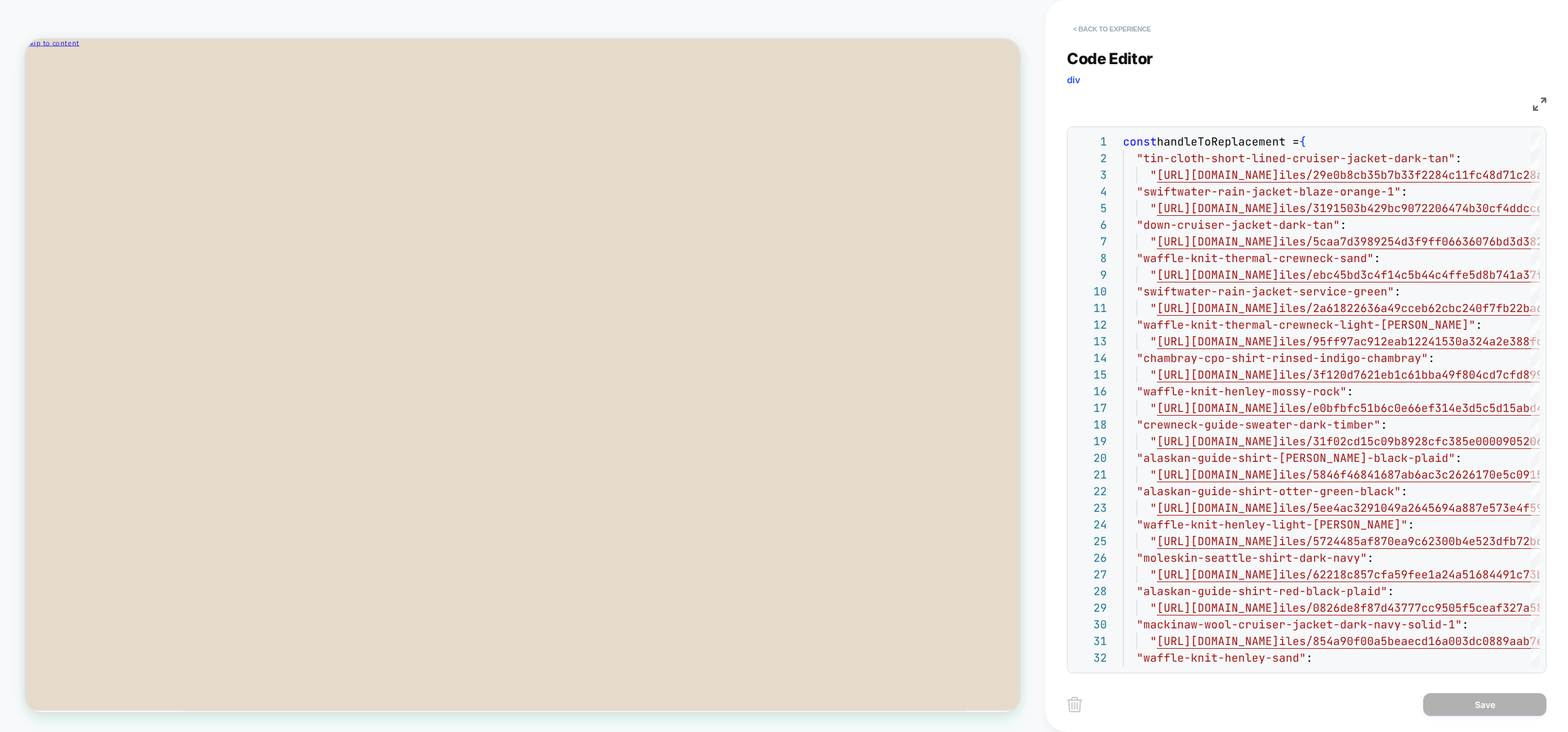
click at [1142, 33] on button "< Back to experience" at bounding box center [1112, 29] width 90 height 20
